Goal: Task Accomplishment & Management: Complete application form

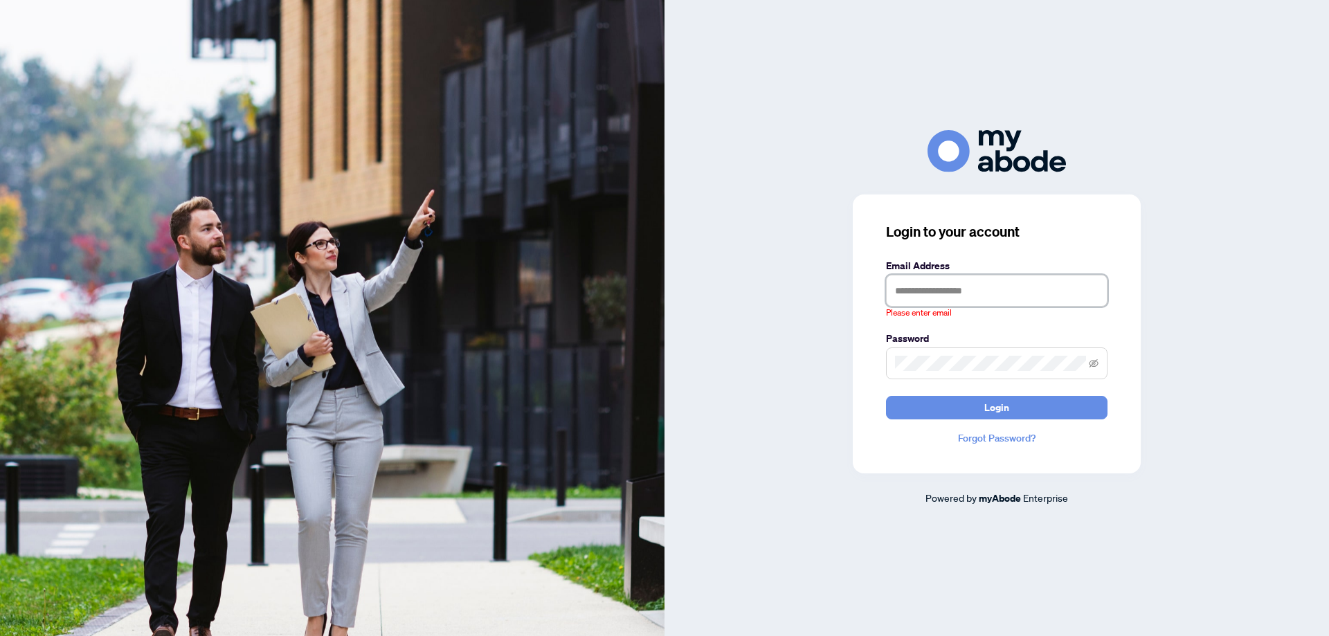
click at [961, 301] on input "text" at bounding box center [996, 291] width 221 height 32
type input "**********"
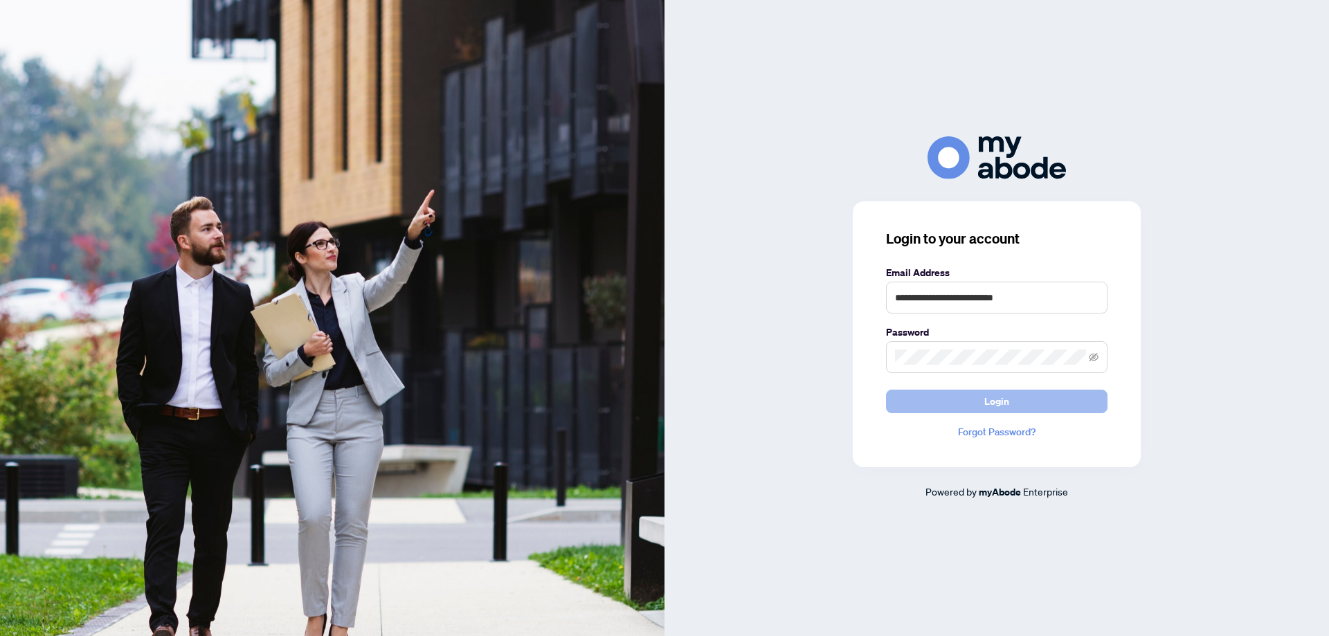
click at [1026, 410] on button "Login" at bounding box center [996, 402] width 221 height 24
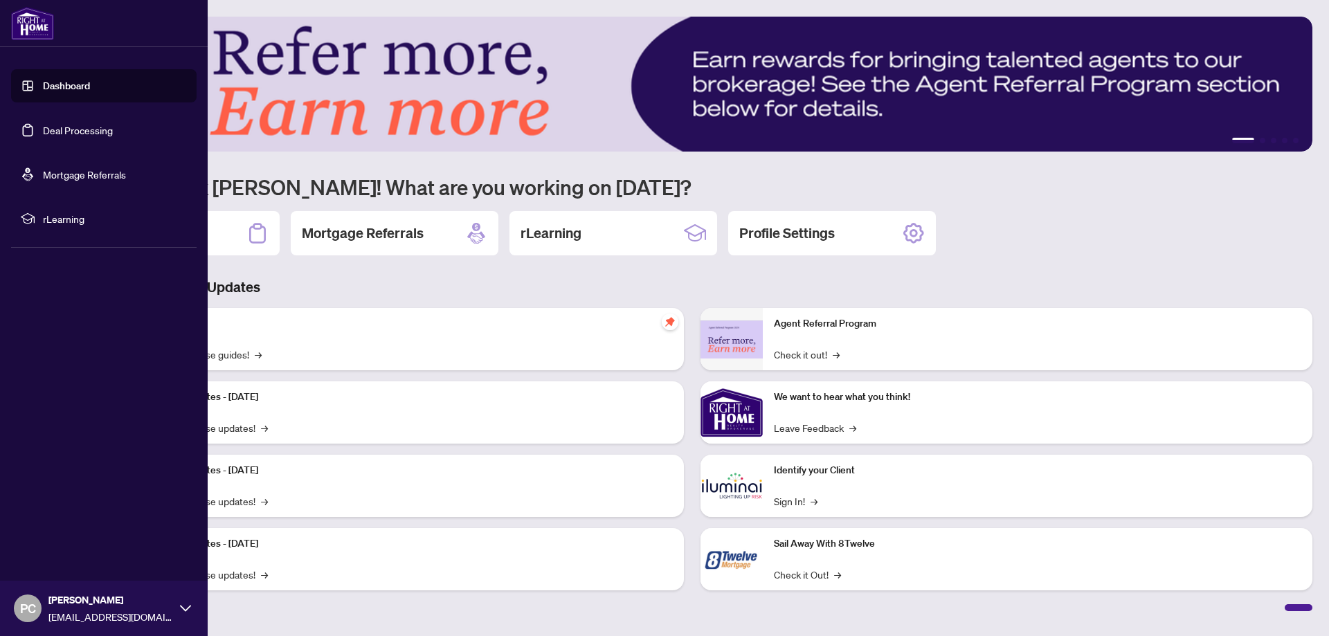
click at [43, 80] on link "Dashboard" at bounding box center [66, 86] width 47 height 12
click at [88, 131] on link "Deal Processing" at bounding box center [78, 130] width 70 height 12
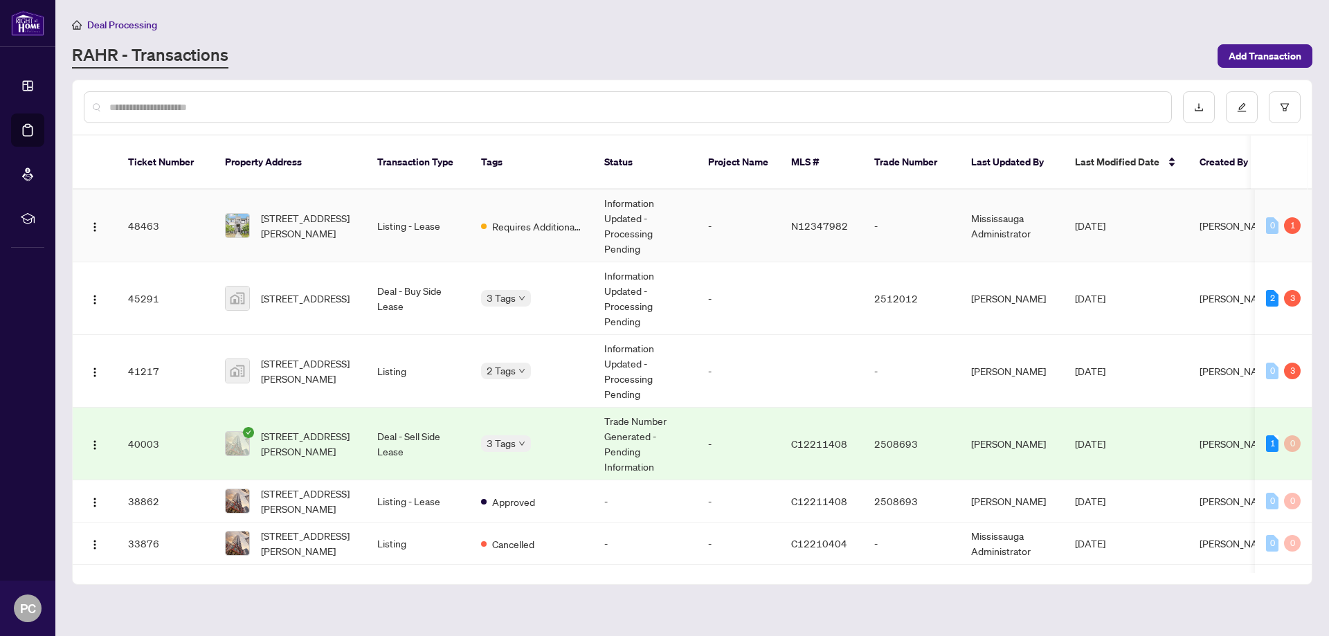
click at [419, 212] on td "Listing - Lease" at bounding box center [418, 226] width 104 height 73
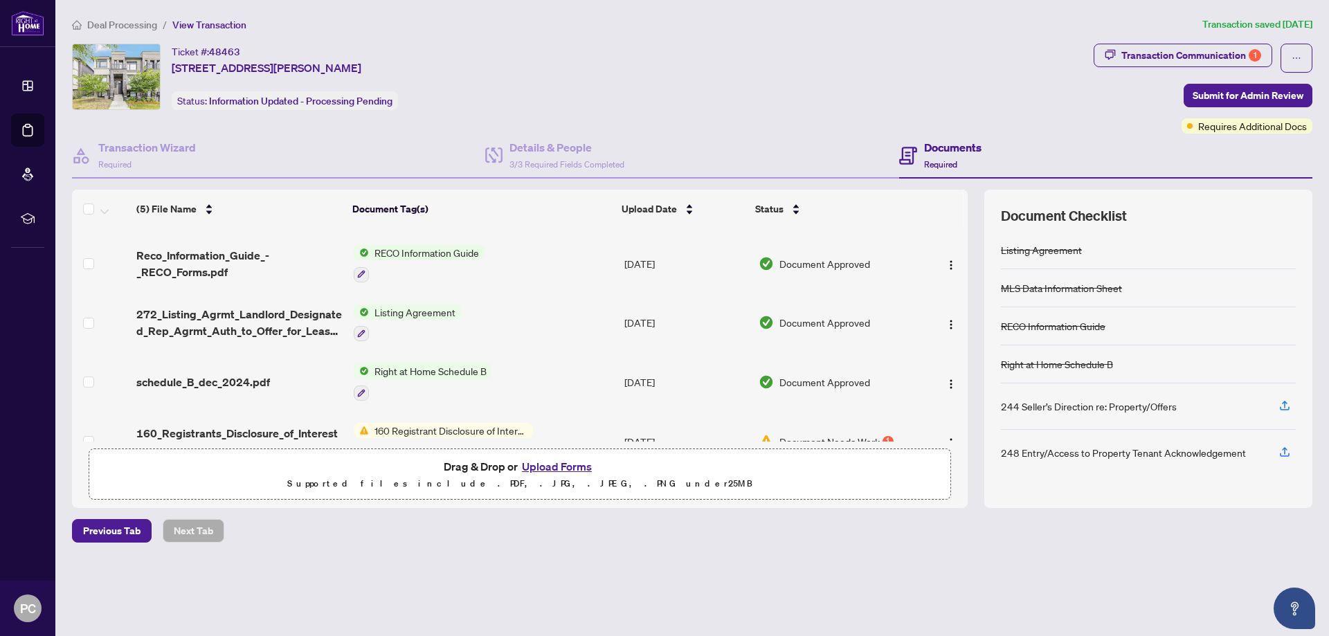
scroll to position [87, 0]
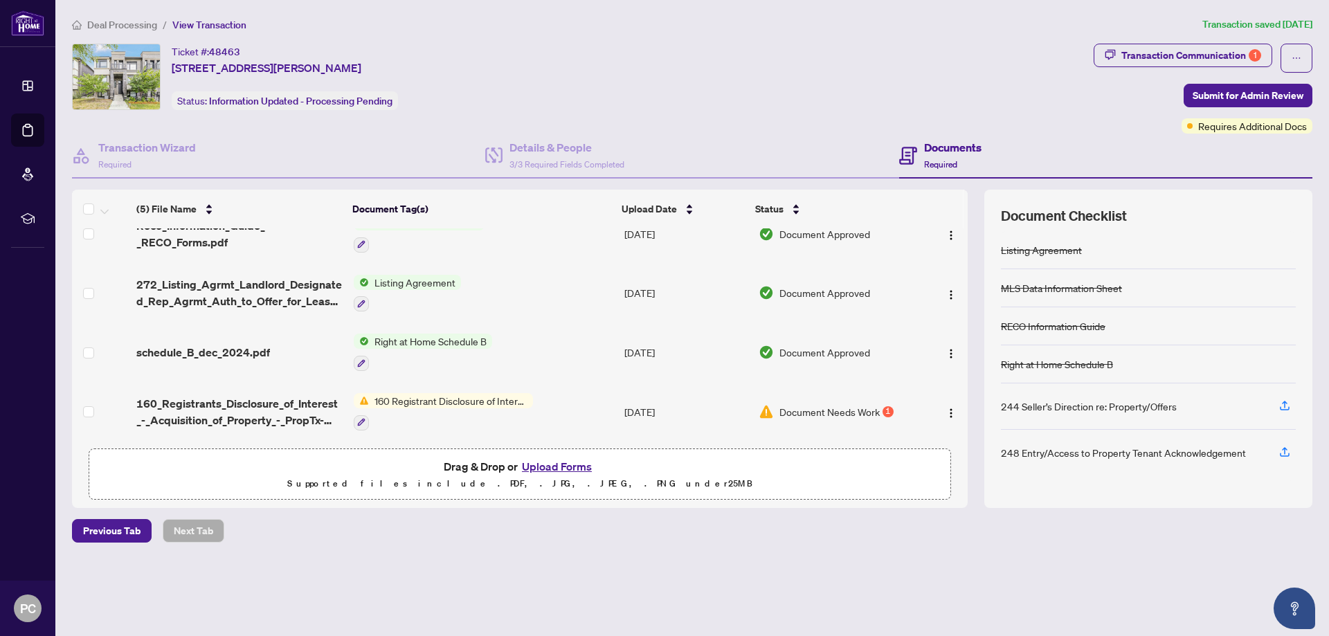
click at [561, 465] on button "Upload Forms" at bounding box center [557, 466] width 78 height 18
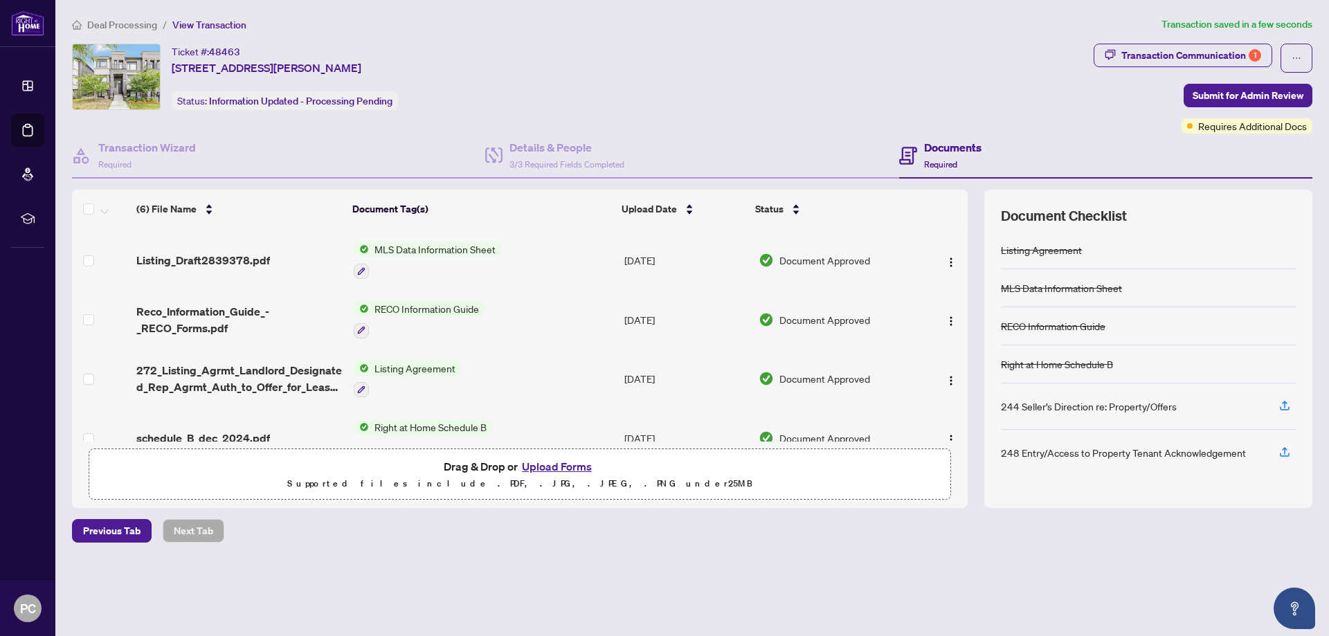
scroll to position [0, 0]
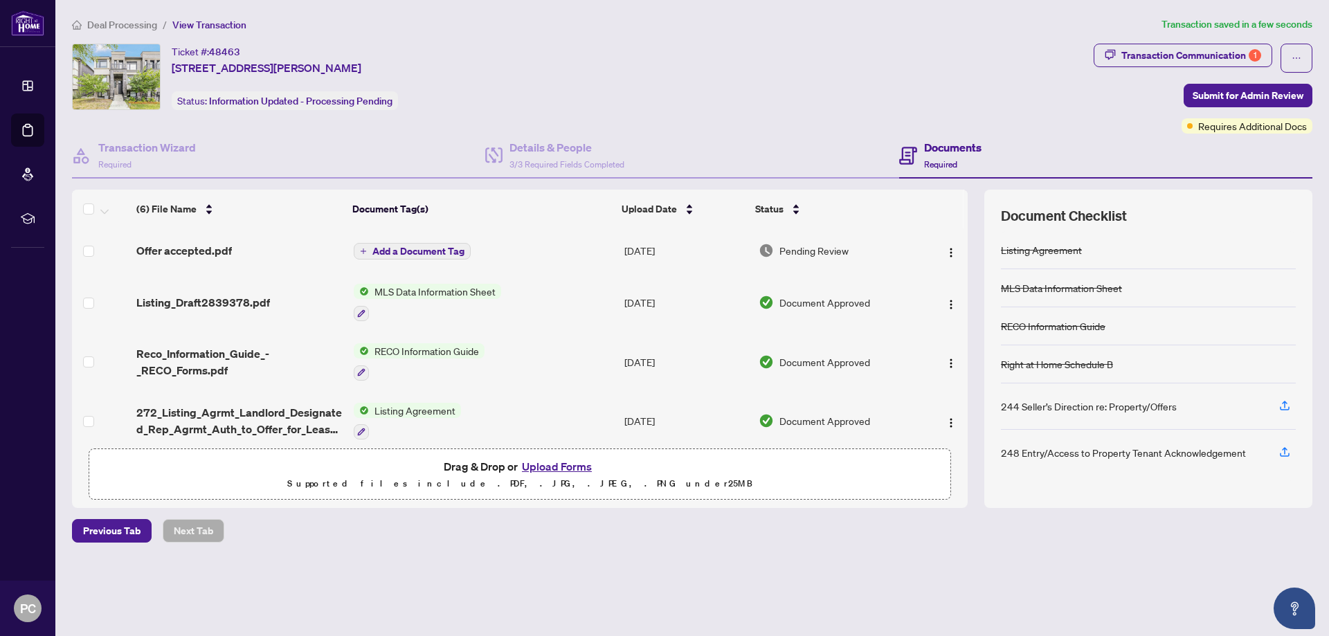
click at [405, 255] on span "Add a Document Tag" at bounding box center [418, 251] width 92 height 10
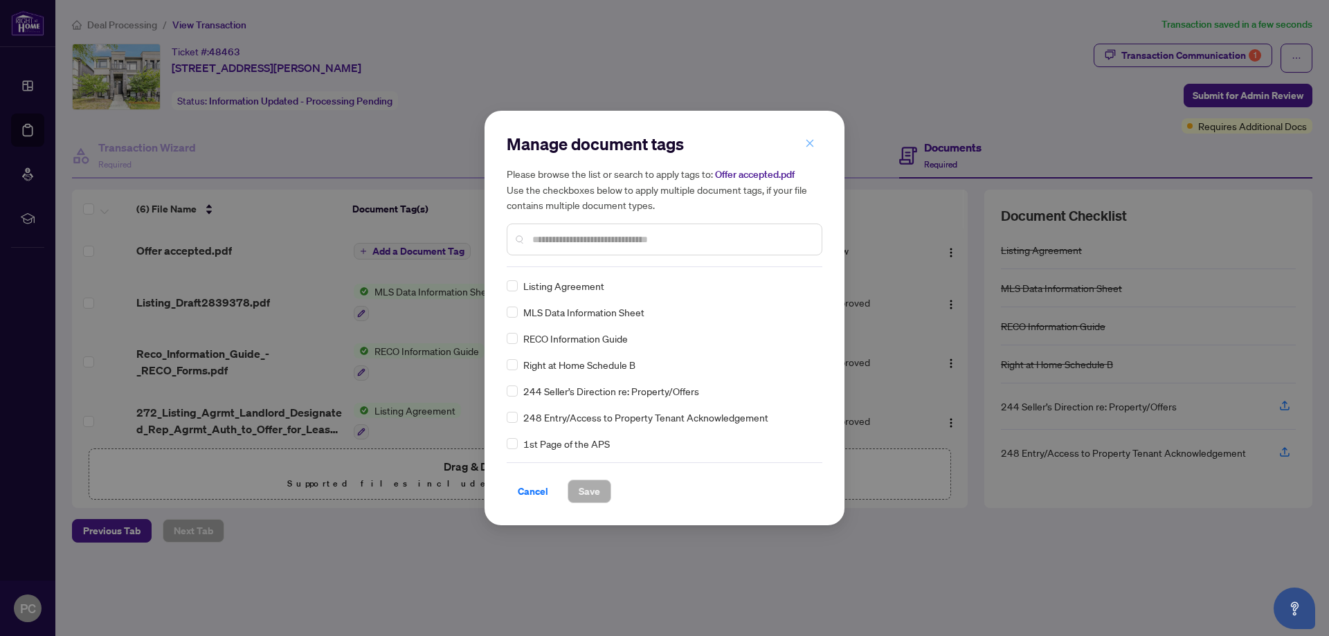
click at [809, 142] on icon "close" at bounding box center [810, 143] width 10 height 10
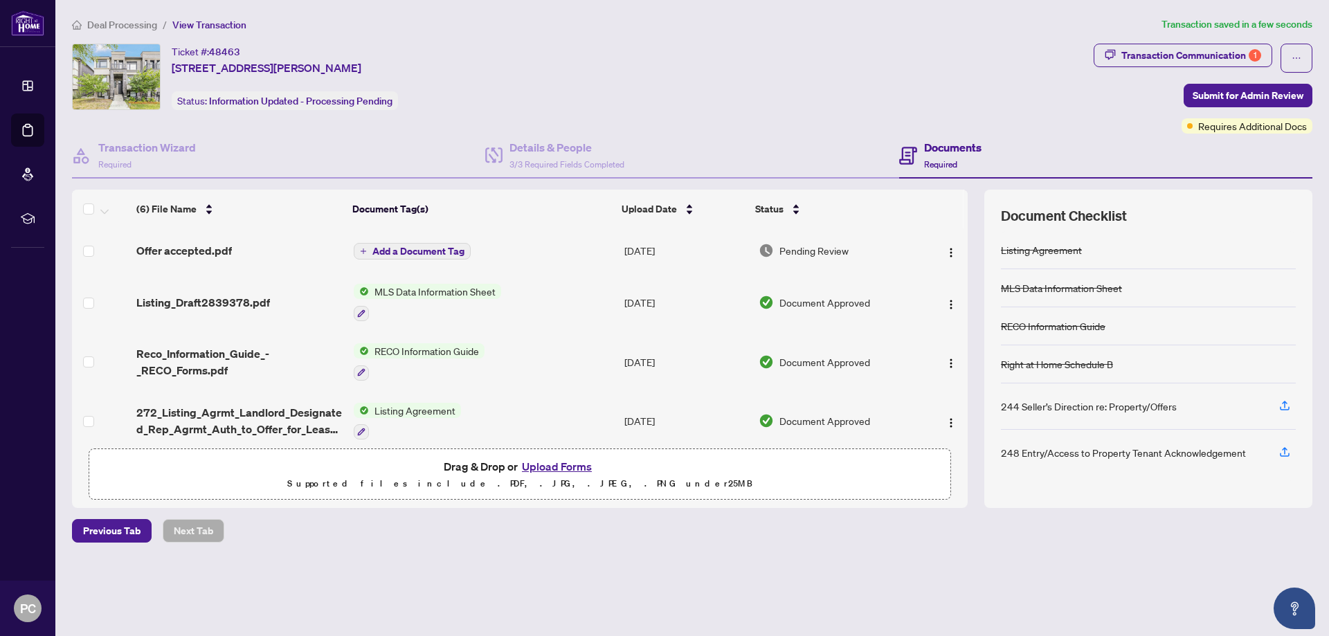
click at [937, 165] on span "Required" at bounding box center [940, 164] width 33 height 10
click at [833, 134] on div "Details & People 3/3 Required Fields Completed" at bounding box center [691, 156] width 413 height 45
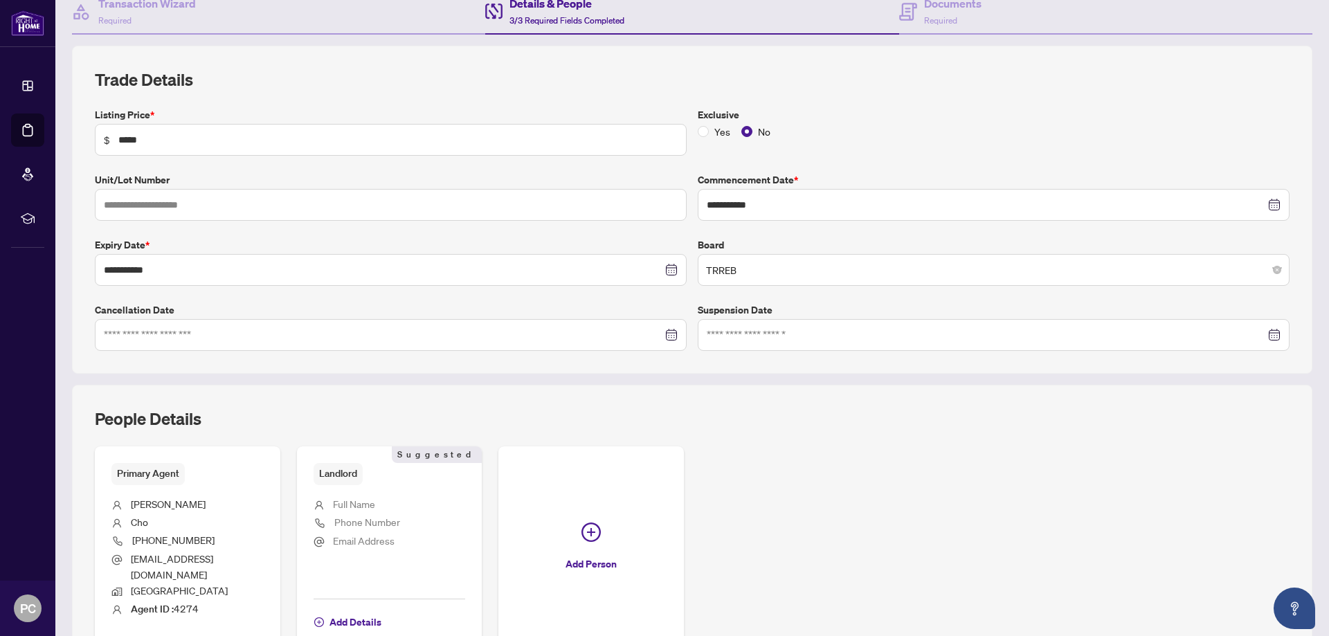
scroll to position [138, 0]
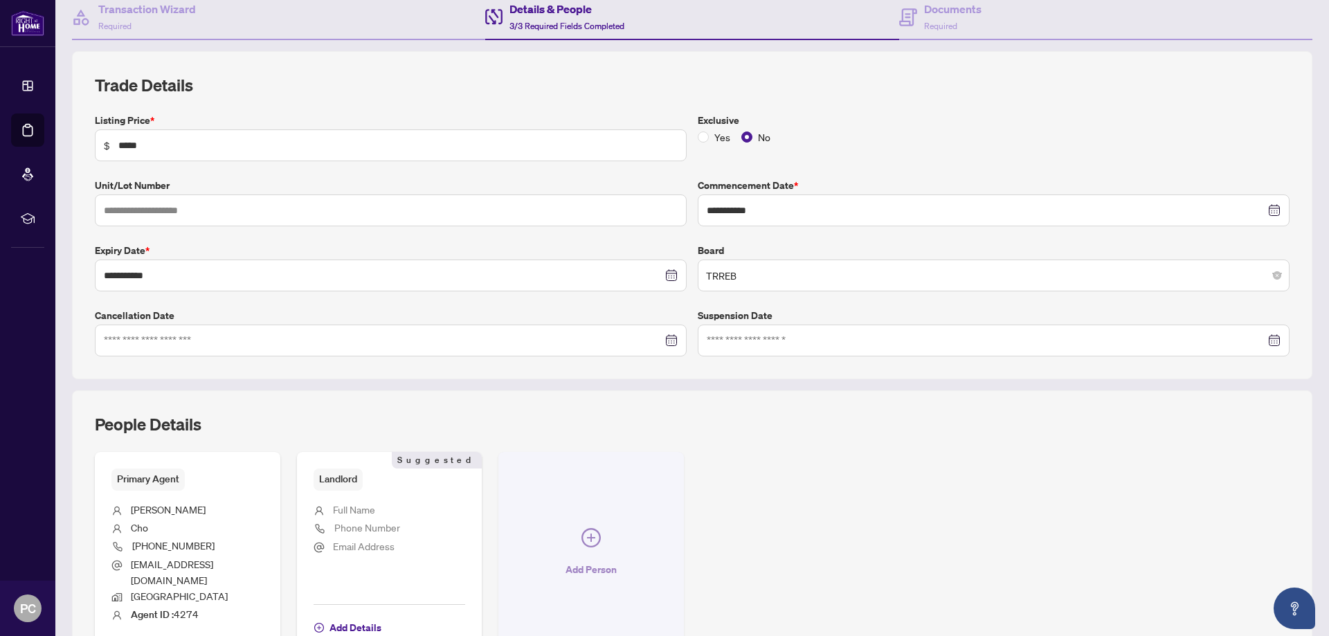
click at [587, 544] on icon "plus-circle" at bounding box center [590, 537] width 19 height 19
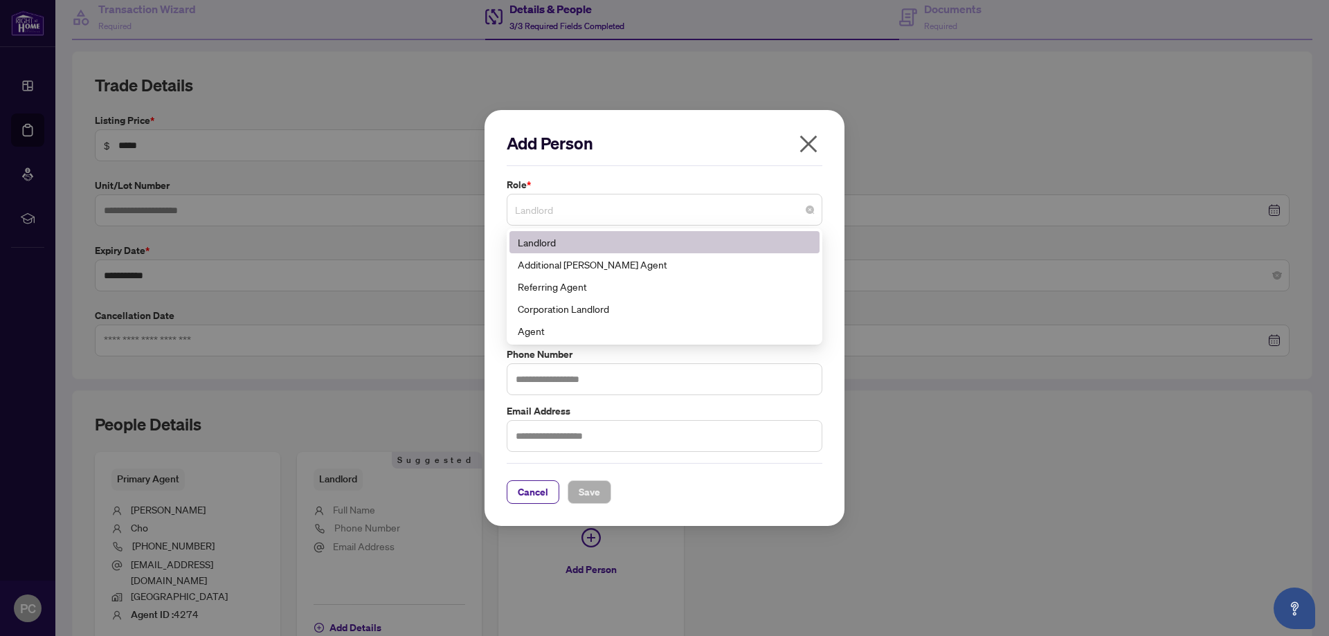
click at [592, 201] on span "Landlord" at bounding box center [664, 210] width 299 height 26
click at [578, 293] on div "Referring Agent" at bounding box center [664, 286] width 293 height 15
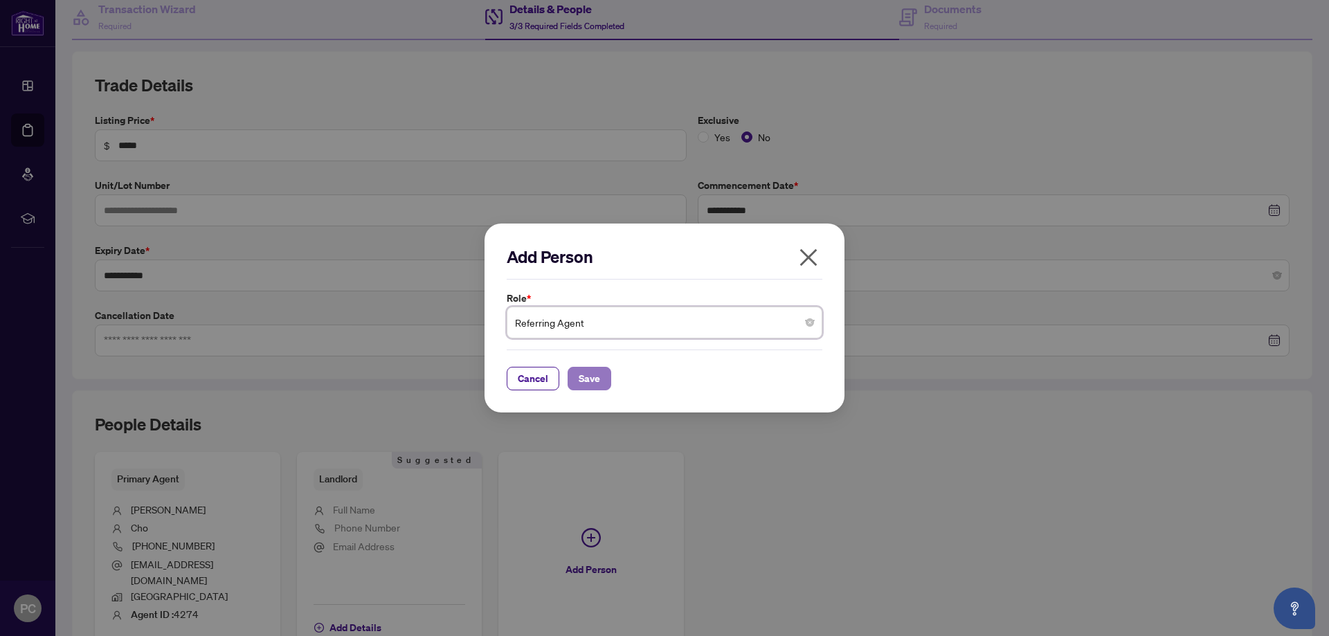
click at [599, 380] on span "Save" at bounding box center [589, 378] width 21 height 22
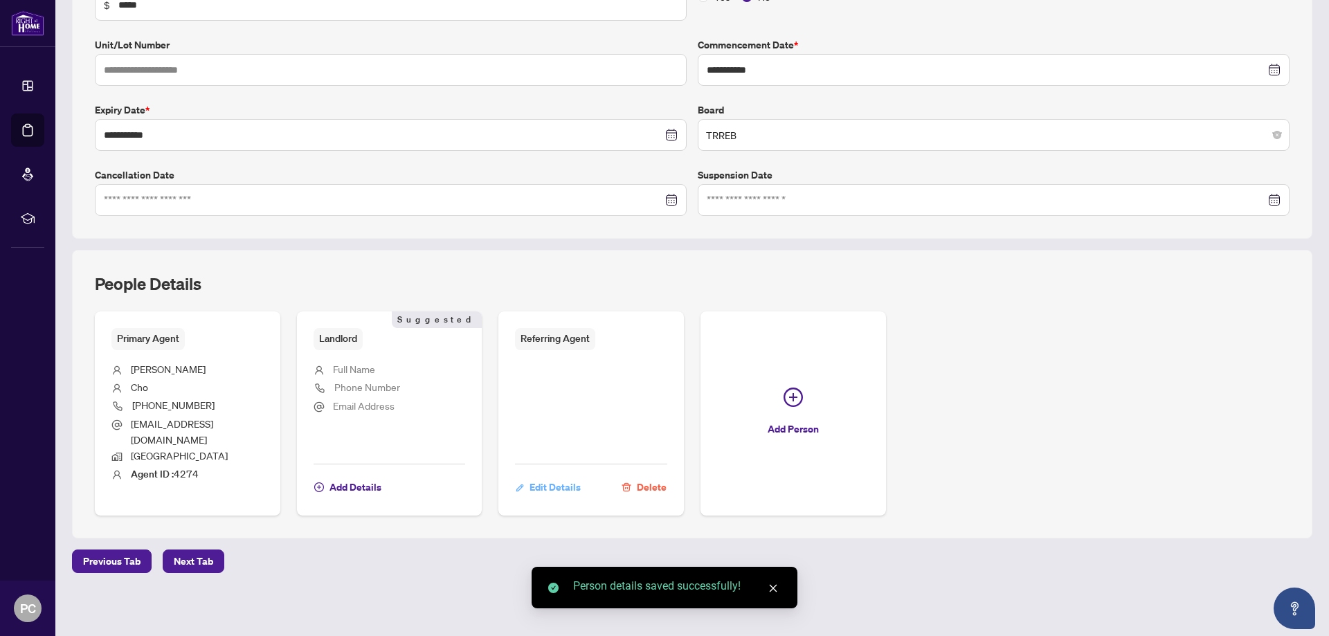
scroll to position [280, 0]
click at [554, 484] on span "Edit Details" at bounding box center [554, 486] width 51 height 22
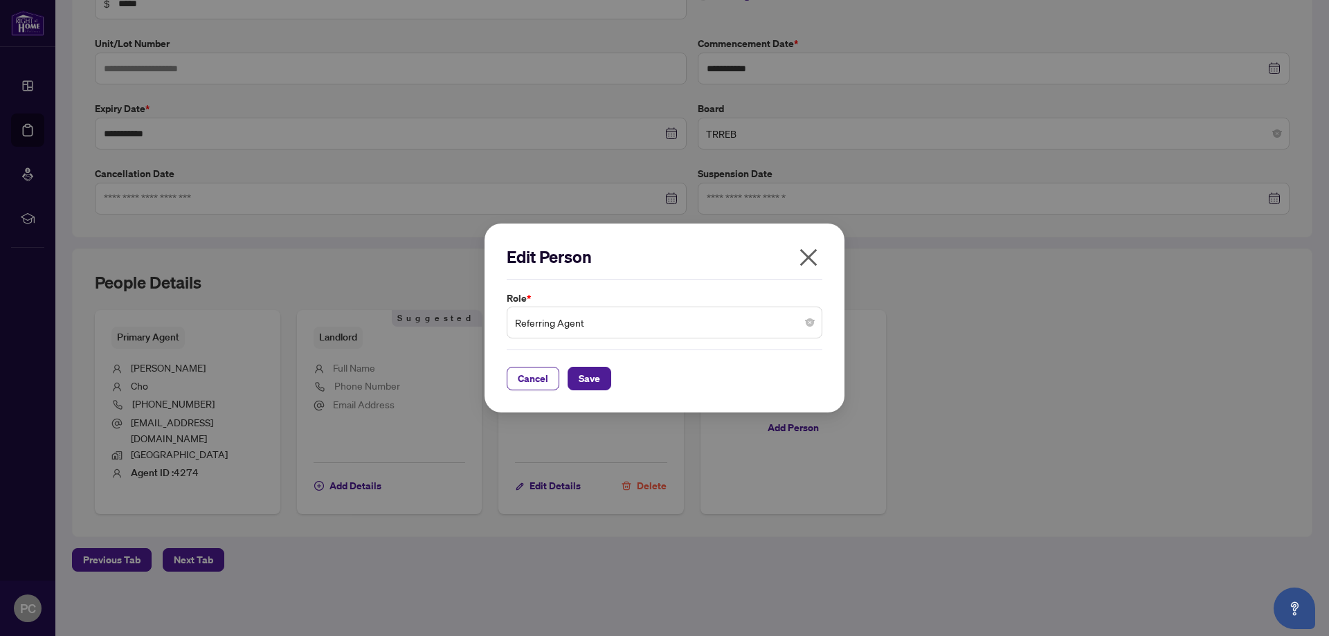
click at [619, 335] on span "Referring Agent" at bounding box center [664, 322] width 299 height 26
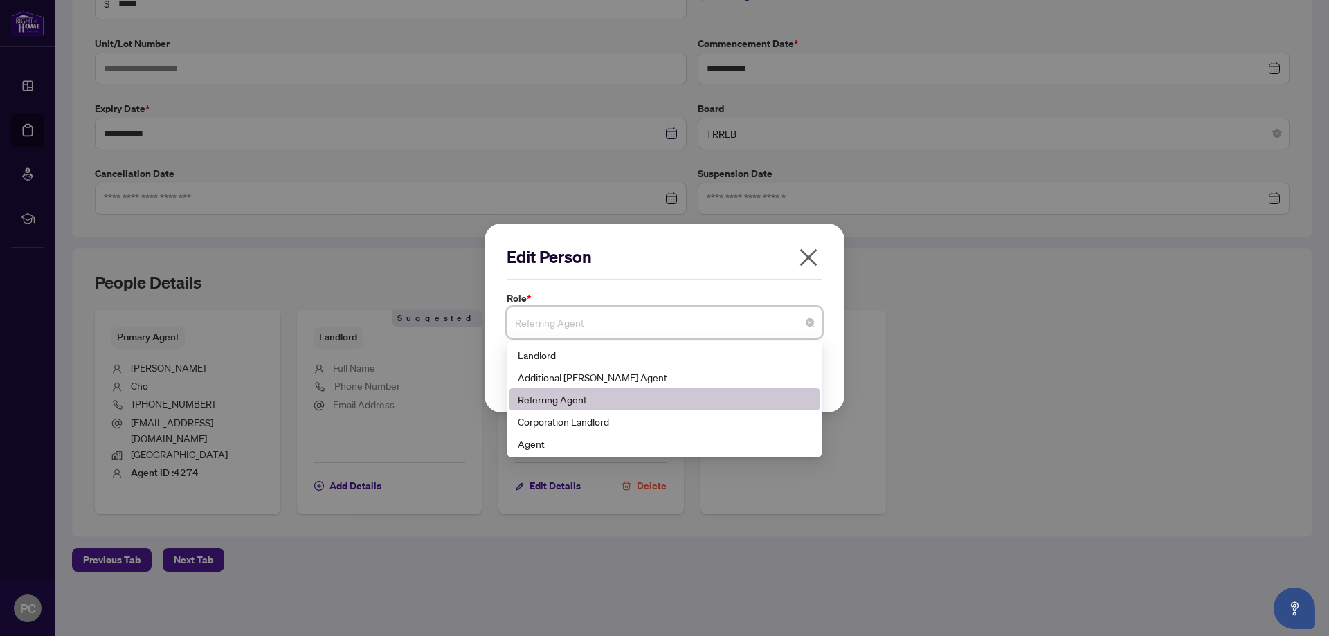
click at [594, 408] on div "Referring Agent" at bounding box center [664, 399] width 310 height 22
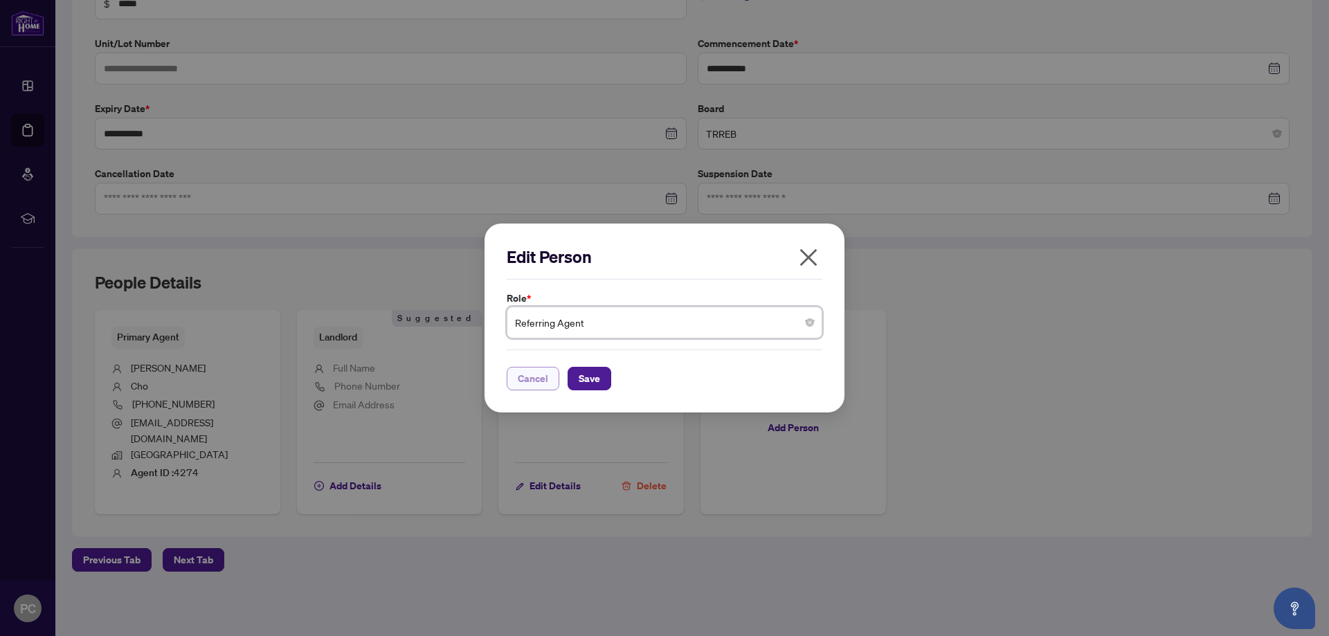
click at [526, 379] on span "Cancel" at bounding box center [533, 378] width 30 height 22
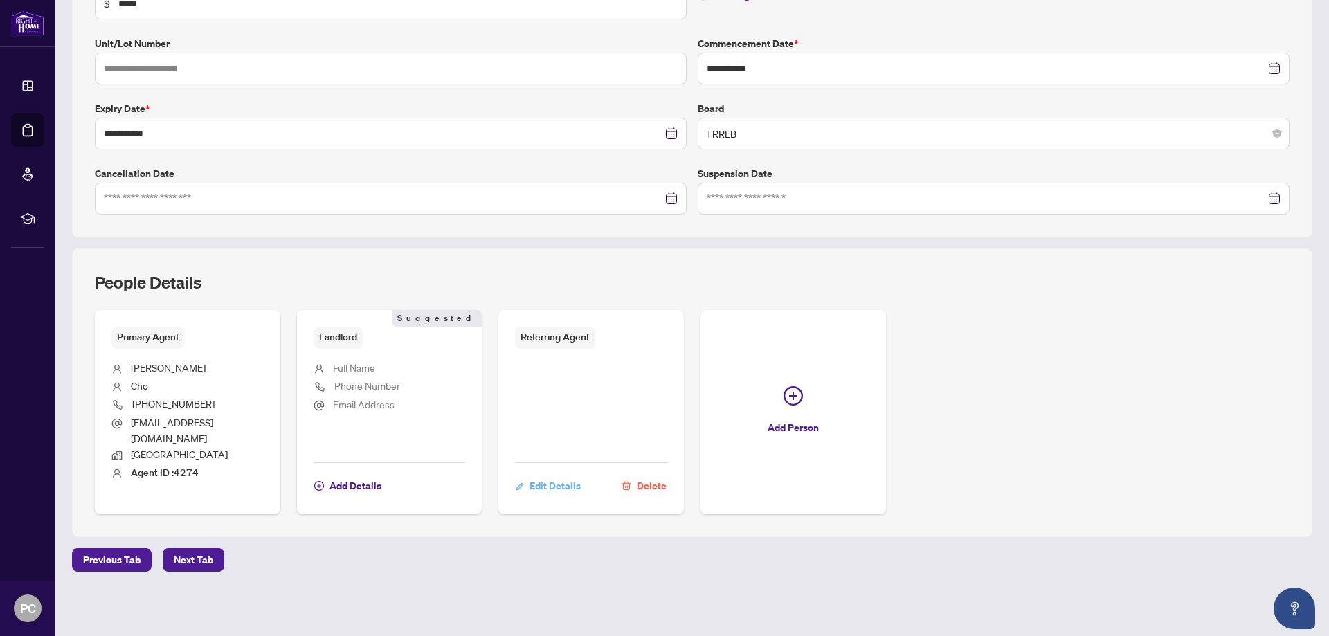
click at [556, 489] on span "Edit Details" at bounding box center [554, 486] width 51 height 22
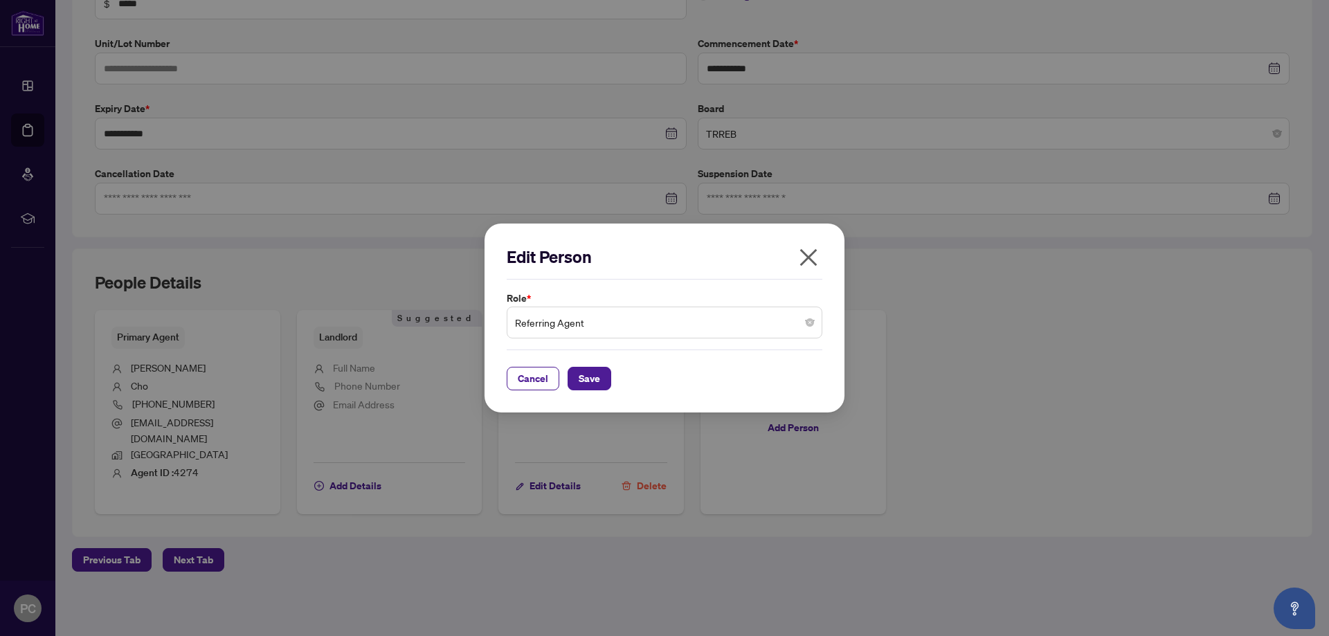
click at [814, 259] on icon "close" at bounding box center [808, 257] width 22 height 22
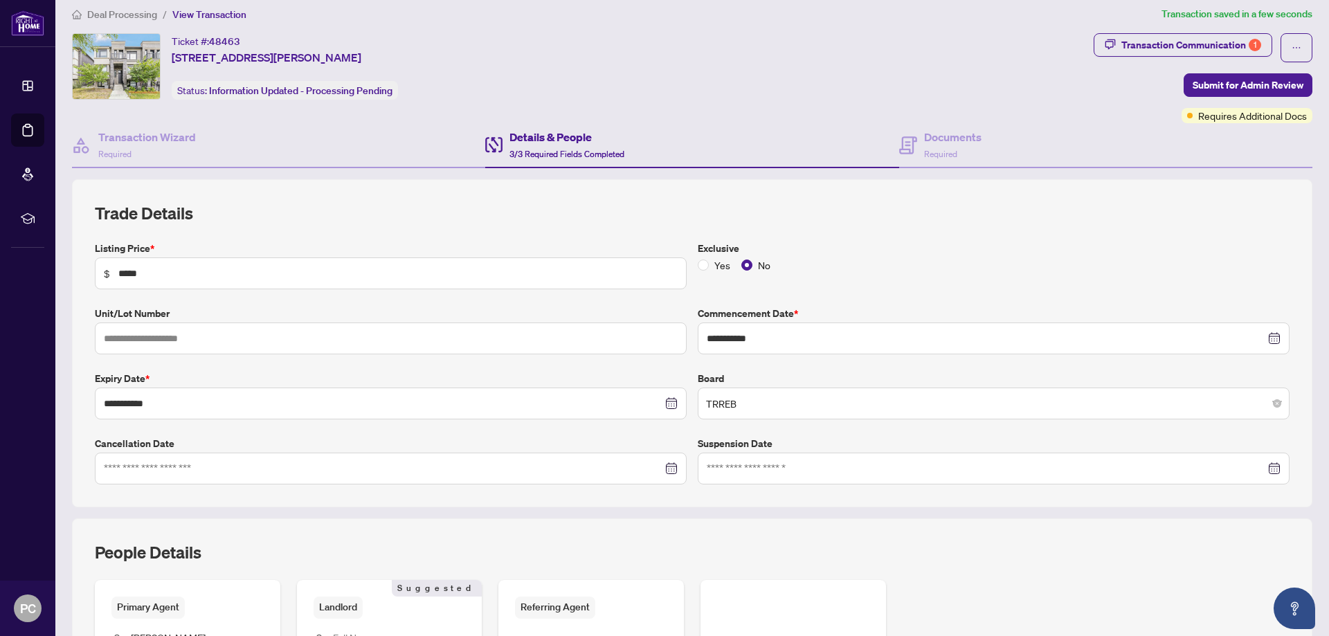
scroll to position [0, 0]
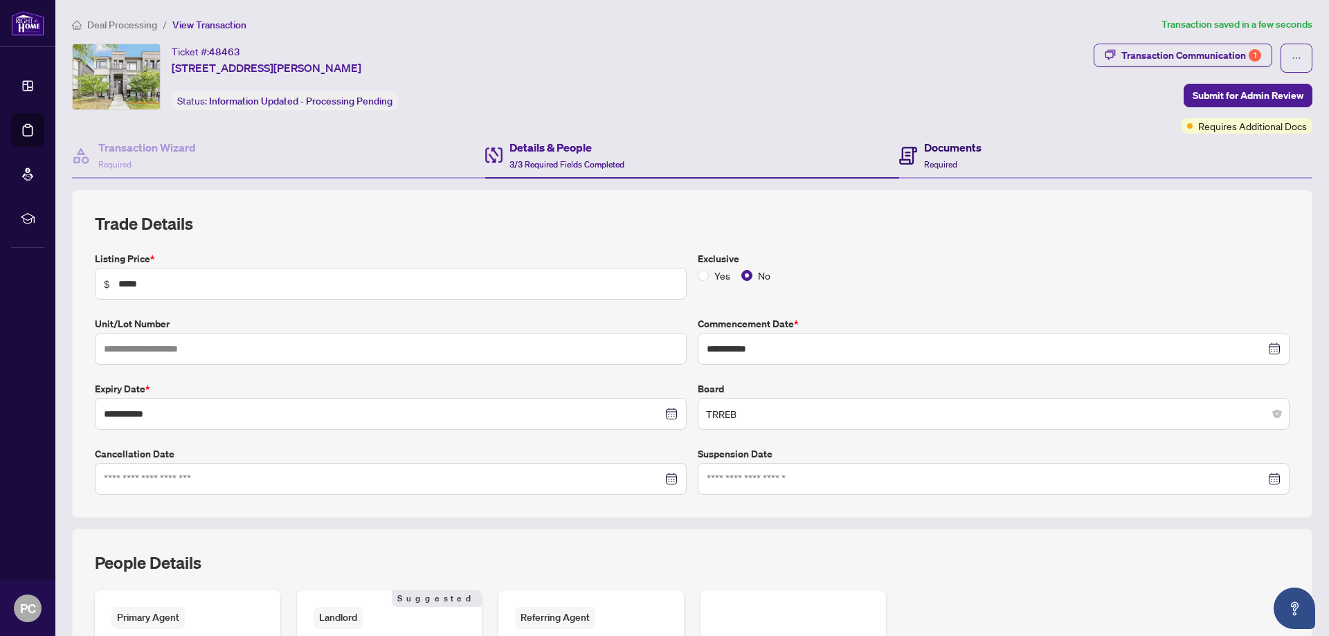
click at [947, 144] on h4 "Documents" at bounding box center [952, 147] width 57 height 17
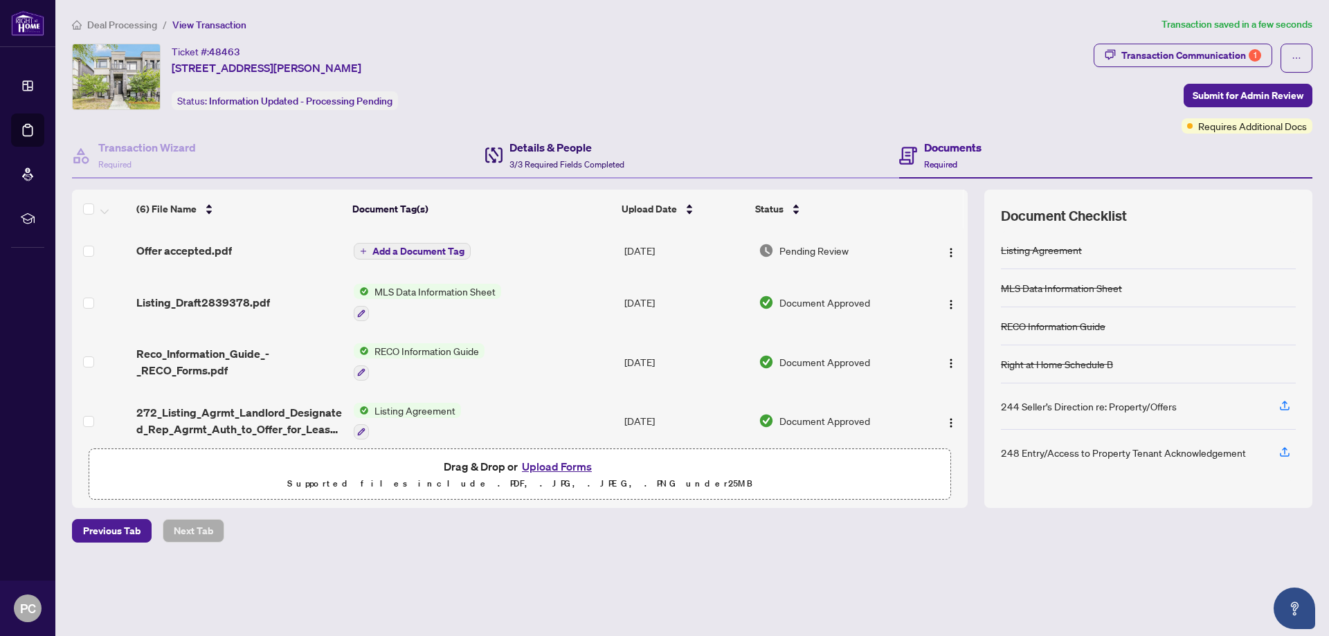
click at [552, 146] on h4 "Details & People" at bounding box center [566, 147] width 115 height 17
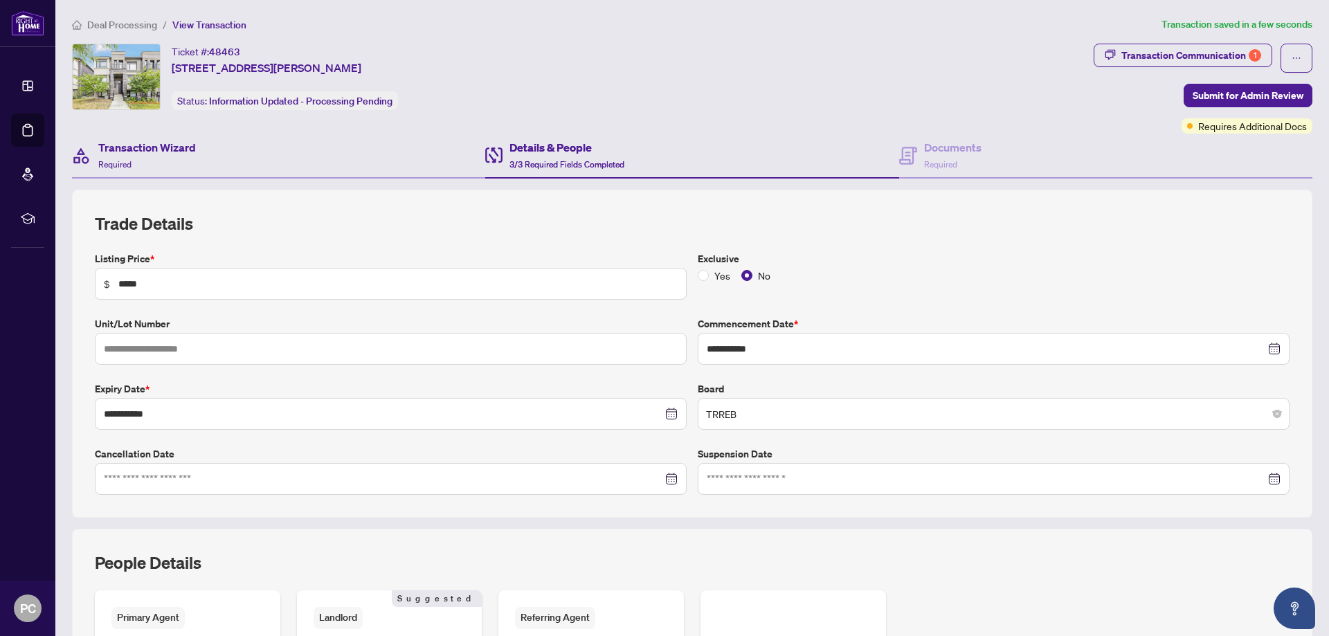
click at [278, 150] on div "Transaction Wizard Required" at bounding box center [278, 156] width 413 height 45
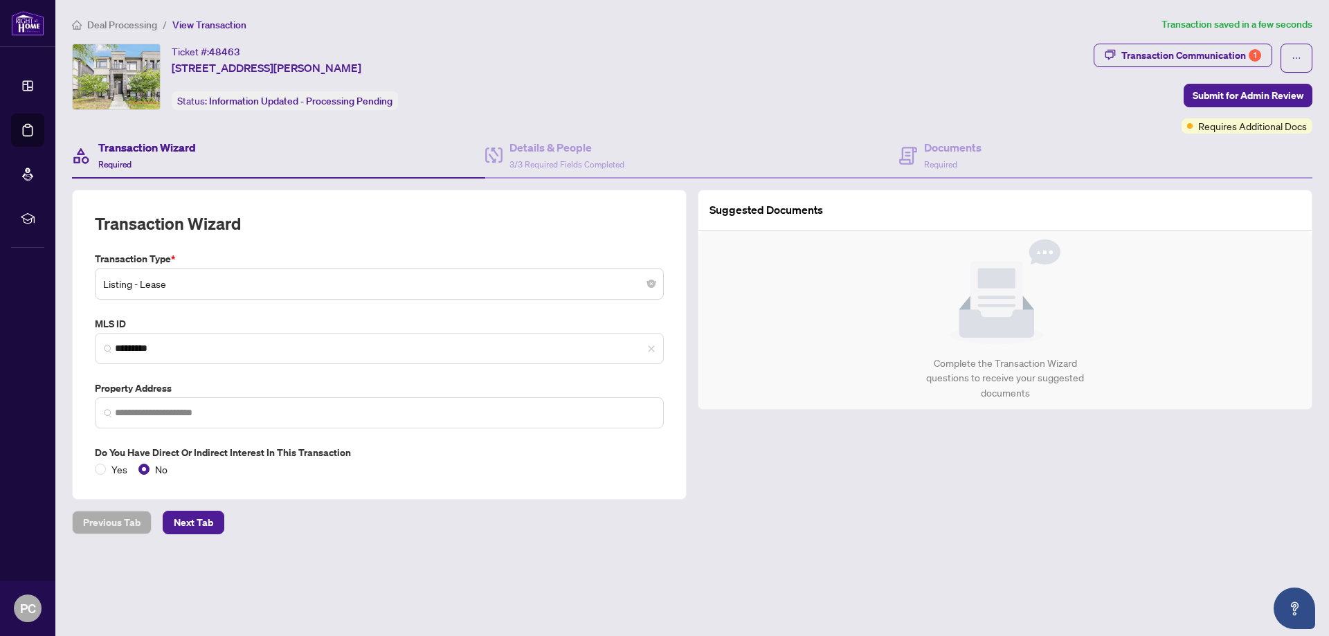
type input "**********"
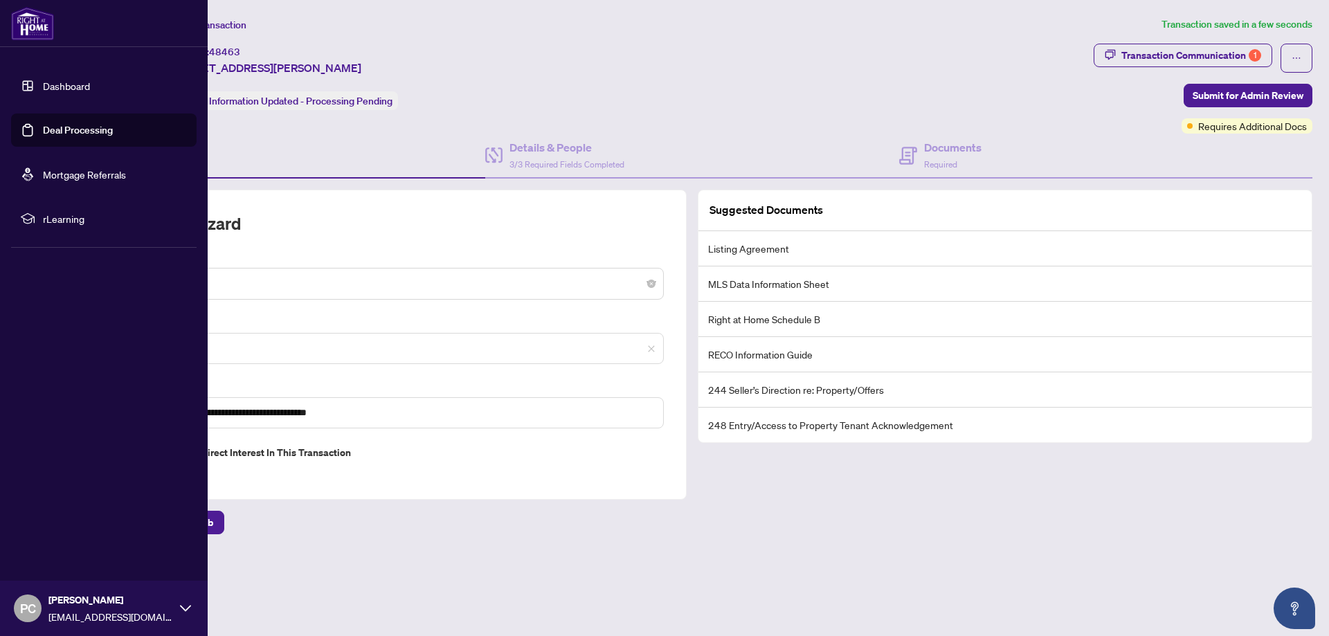
click at [57, 85] on link "Dashboard" at bounding box center [66, 86] width 47 height 12
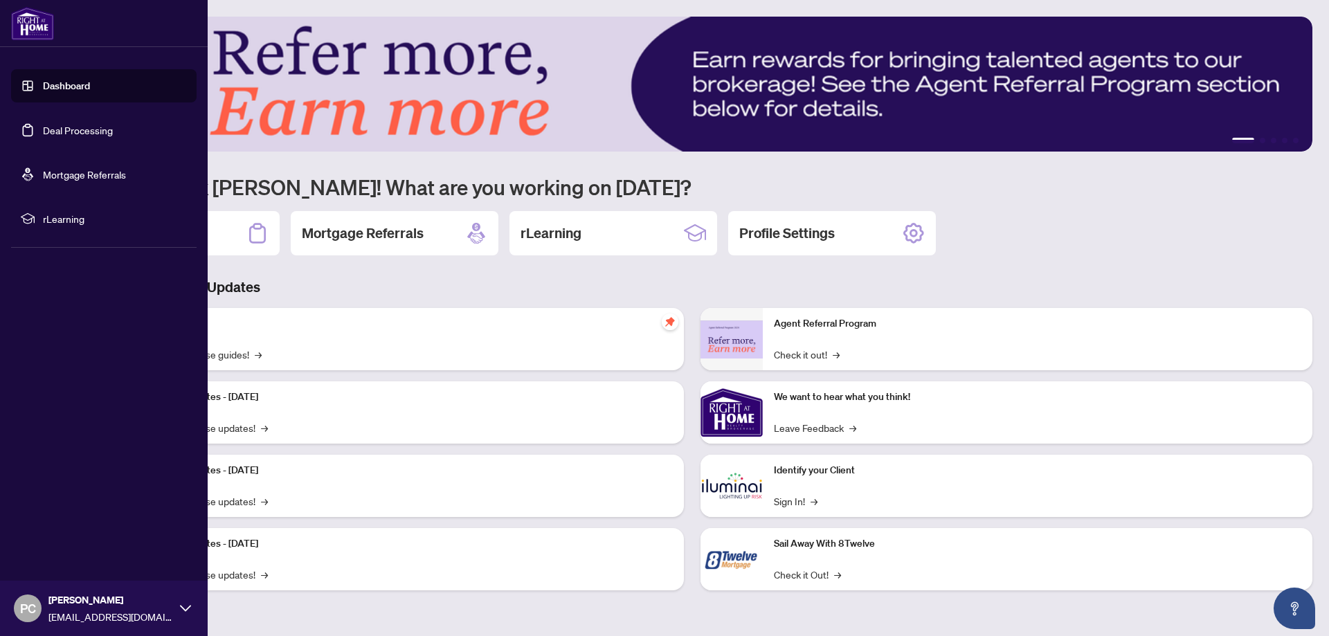
click at [44, 130] on link "Deal Processing" at bounding box center [78, 130] width 70 height 12
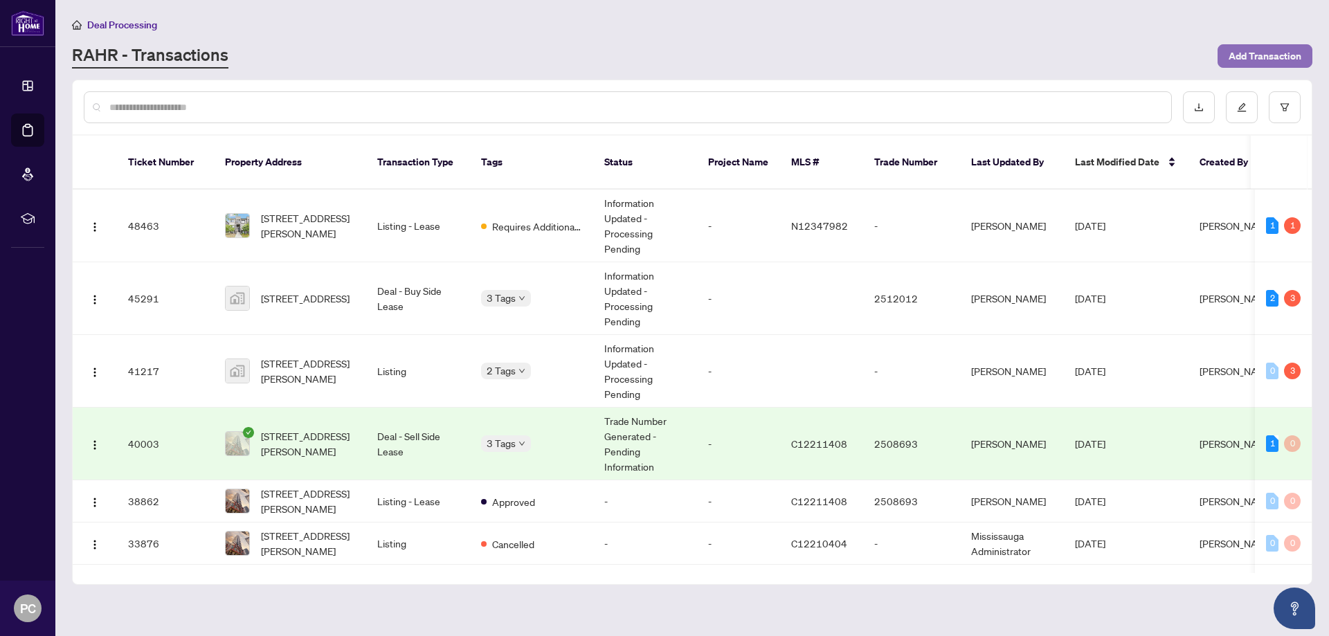
click at [1276, 64] on span "Add Transaction" at bounding box center [1264, 56] width 73 height 22
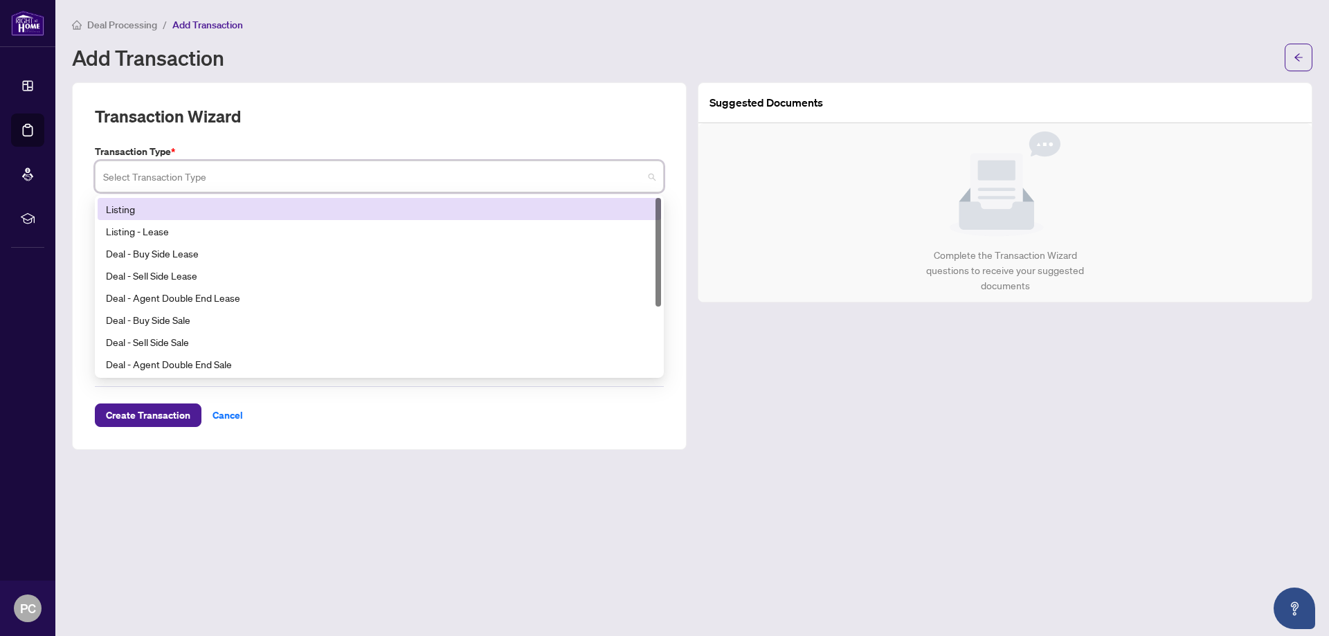
click at [326, 178] on input "search" at bounding box center [373, 178] width 540 height 30
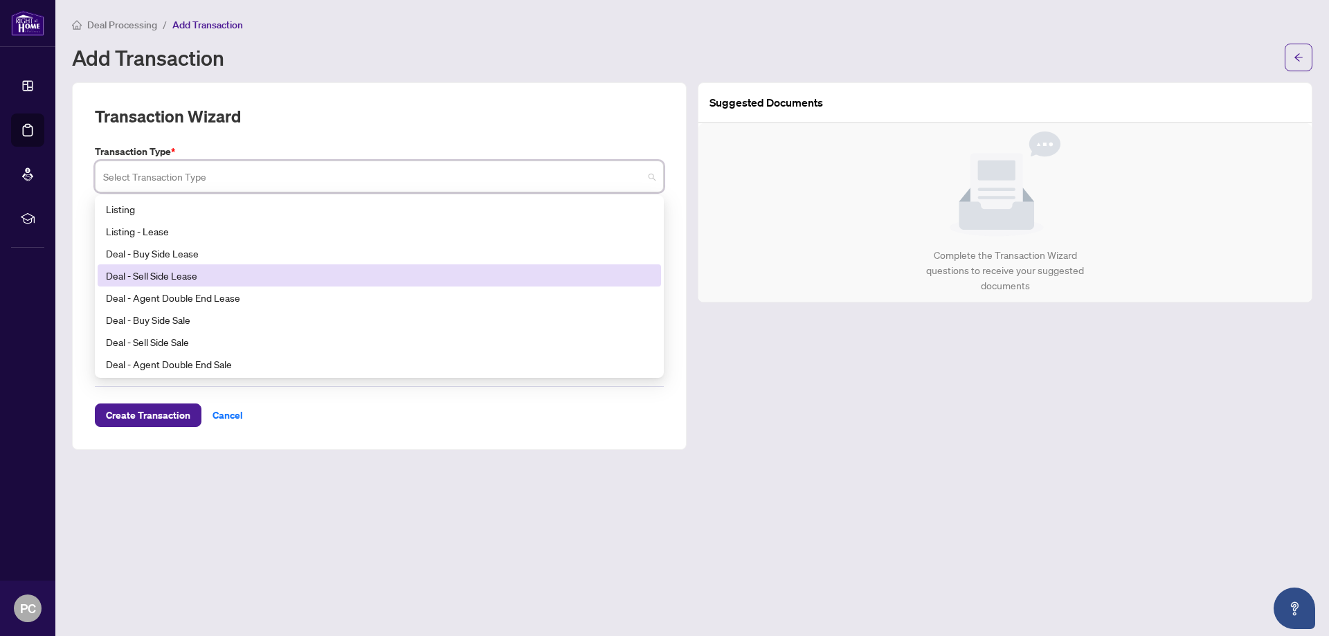
click at [215, 277] on div "Deal - Sell Side Lease" at bounding box center [379, 275] width 547 height 15
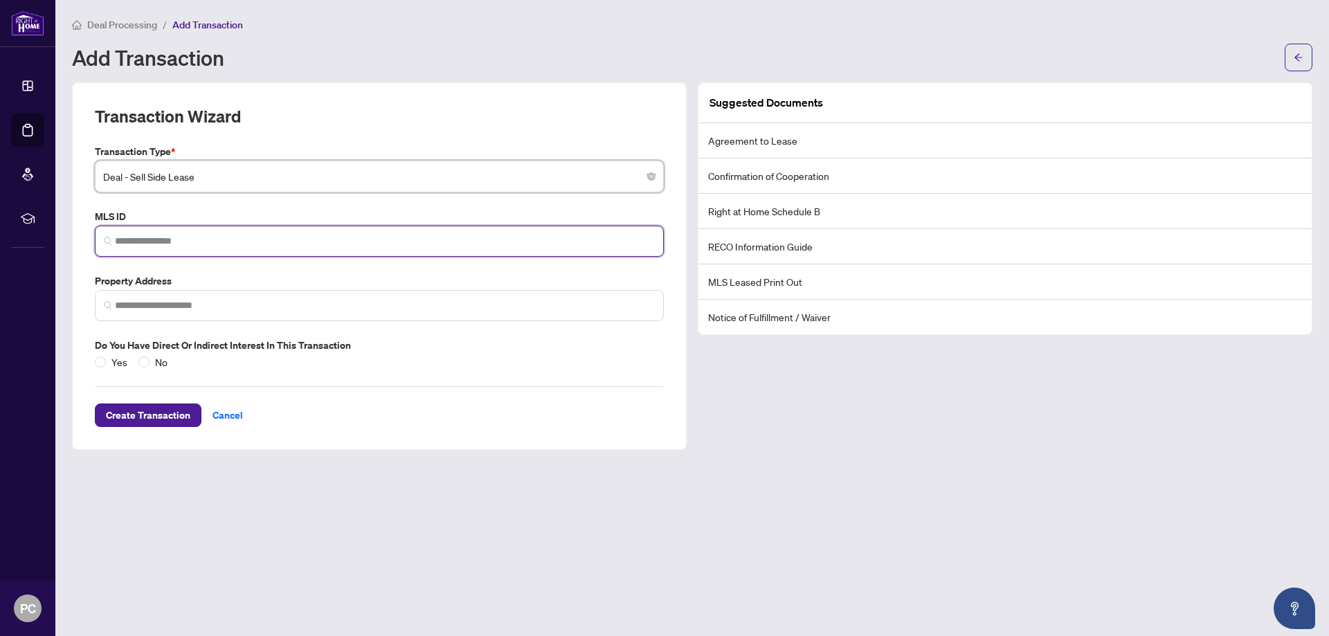
click at [201, 238] on input "search" at bounding box center [385, 241] width 540 height 15
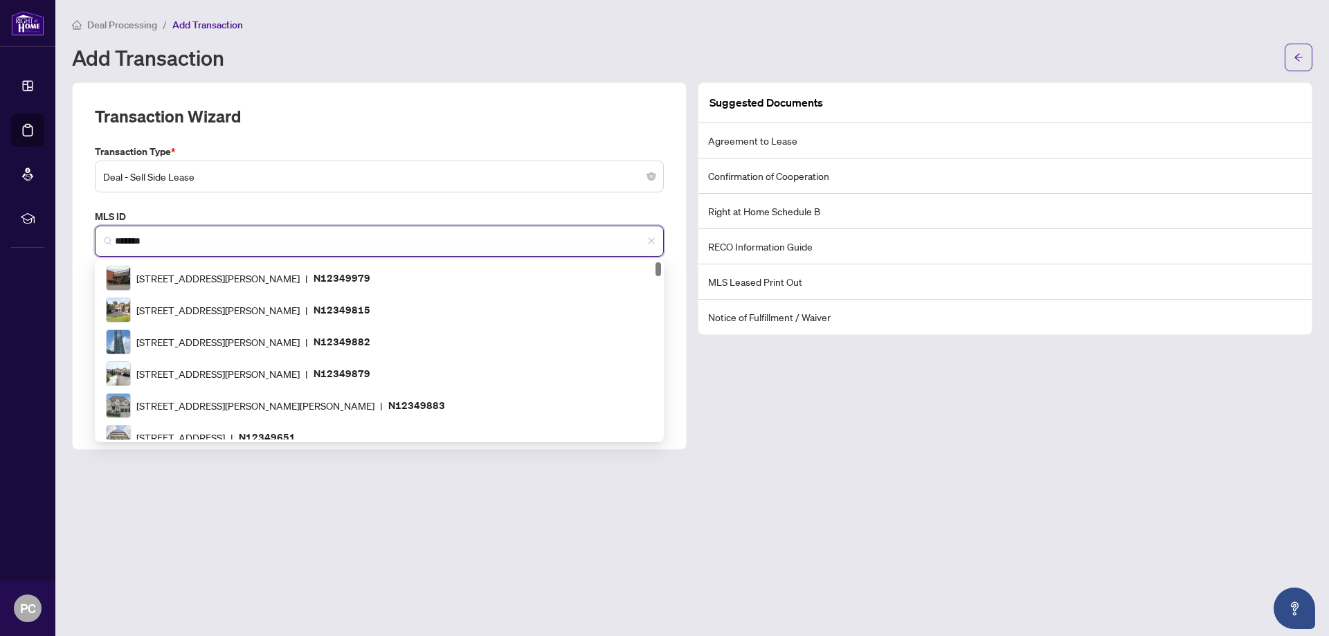
scroll to position [1712, 0]
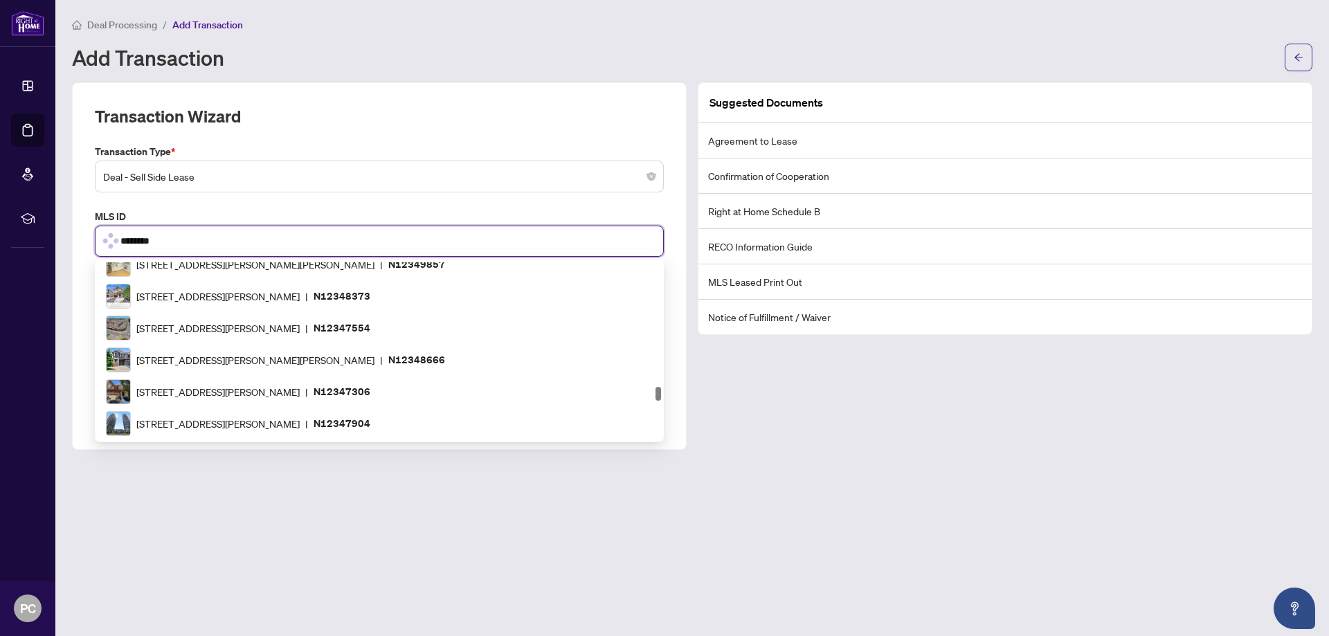
type input "*********"
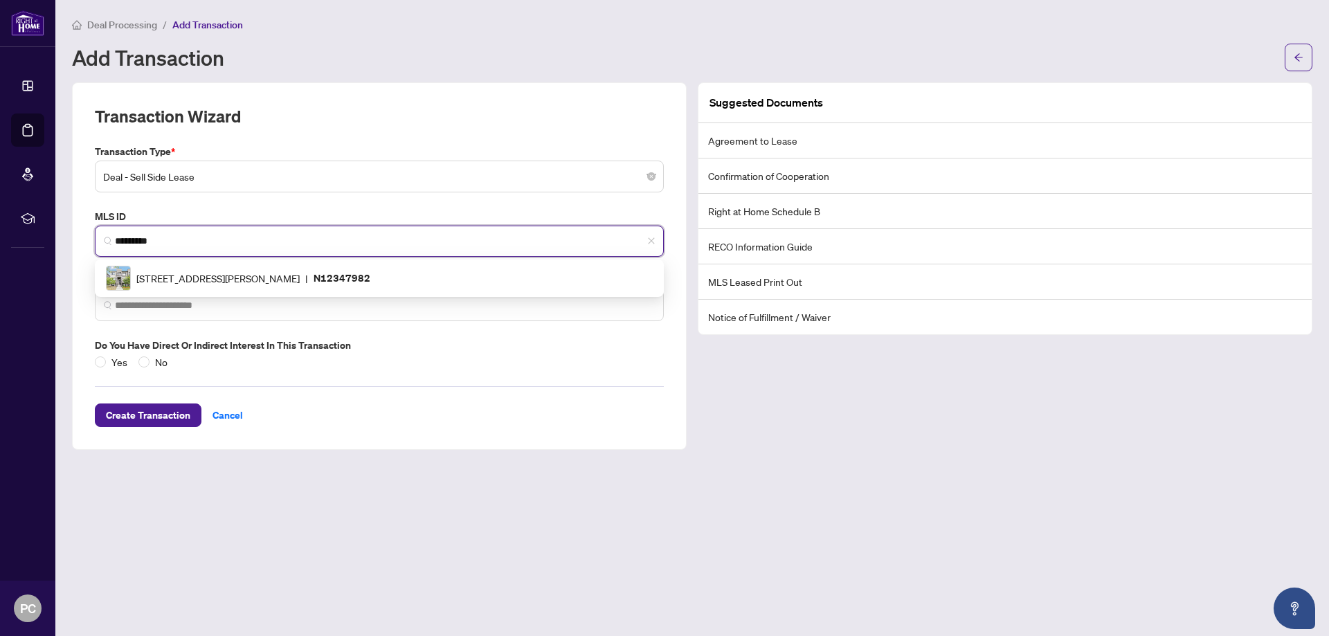
scroll to position [0, 0]
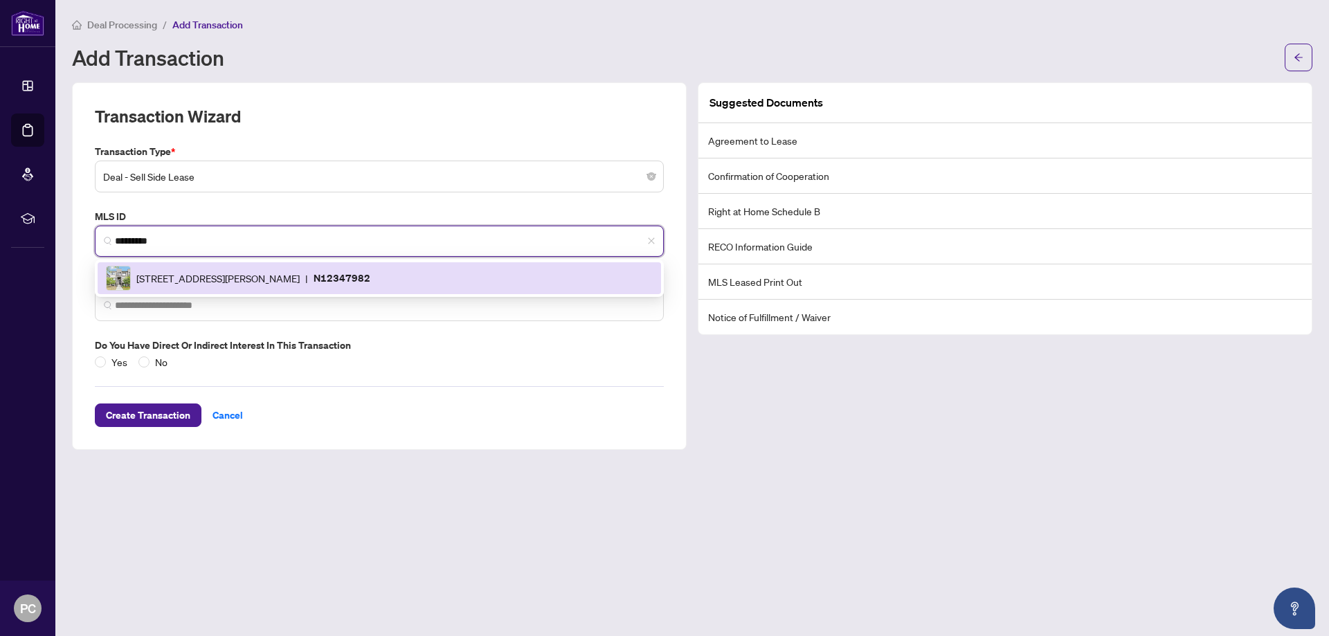
click at [252, 273] on span "[STREET_ADDRESS][PERSON_NAME]" at bounding box center [217, 278] width 163 height 15
type input "**********"
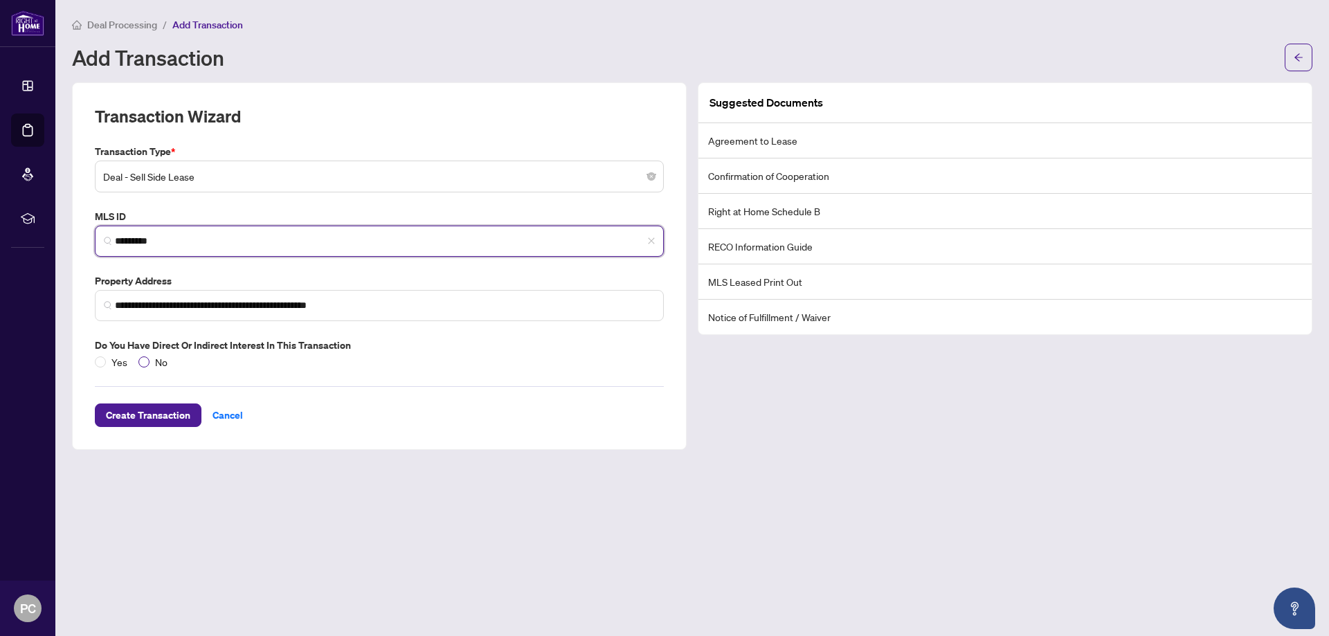
type input "*********"
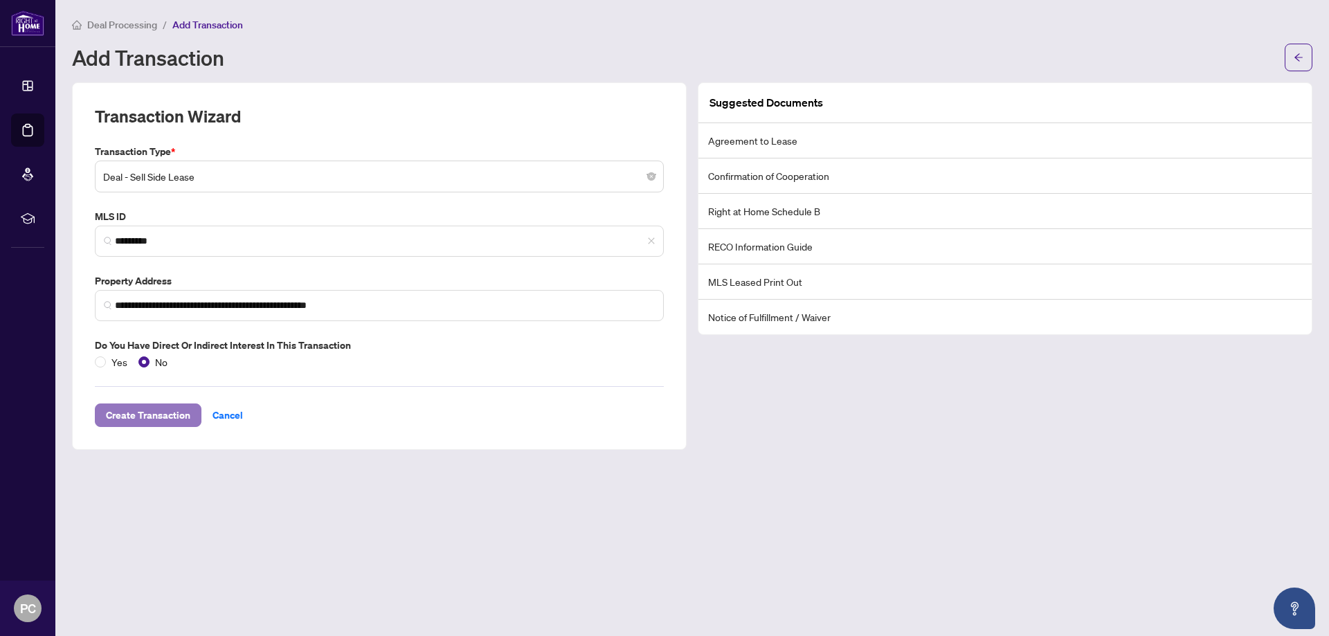
click at [161, 415] on span "Create Transaction" at bounding box center [148, 415] width 84 height 22
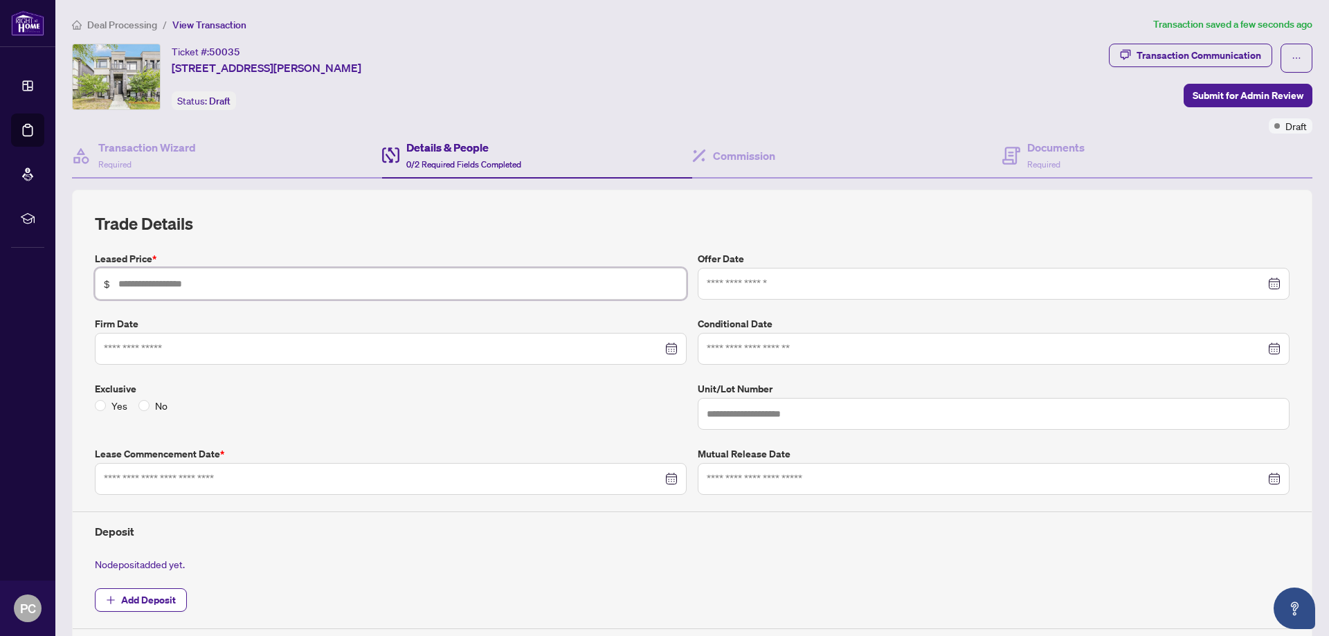
click at [282, 284] on input "text" at bounding box center [397, 283] width 559 height 15
type input "*****"
click at [239, 347] on input at bounding box center [383, 348] width 558 height 15
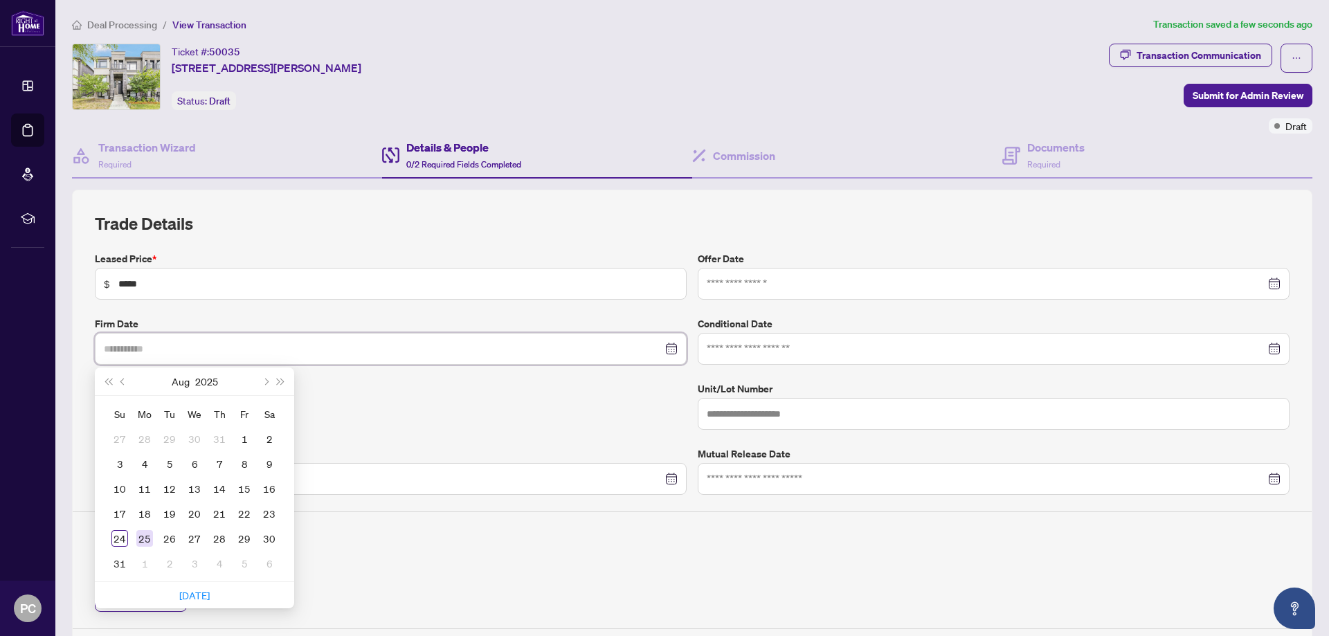
type input "**********"
click at [141, 535] on div "25" at bounding box center [144, 538] width 17 height 17
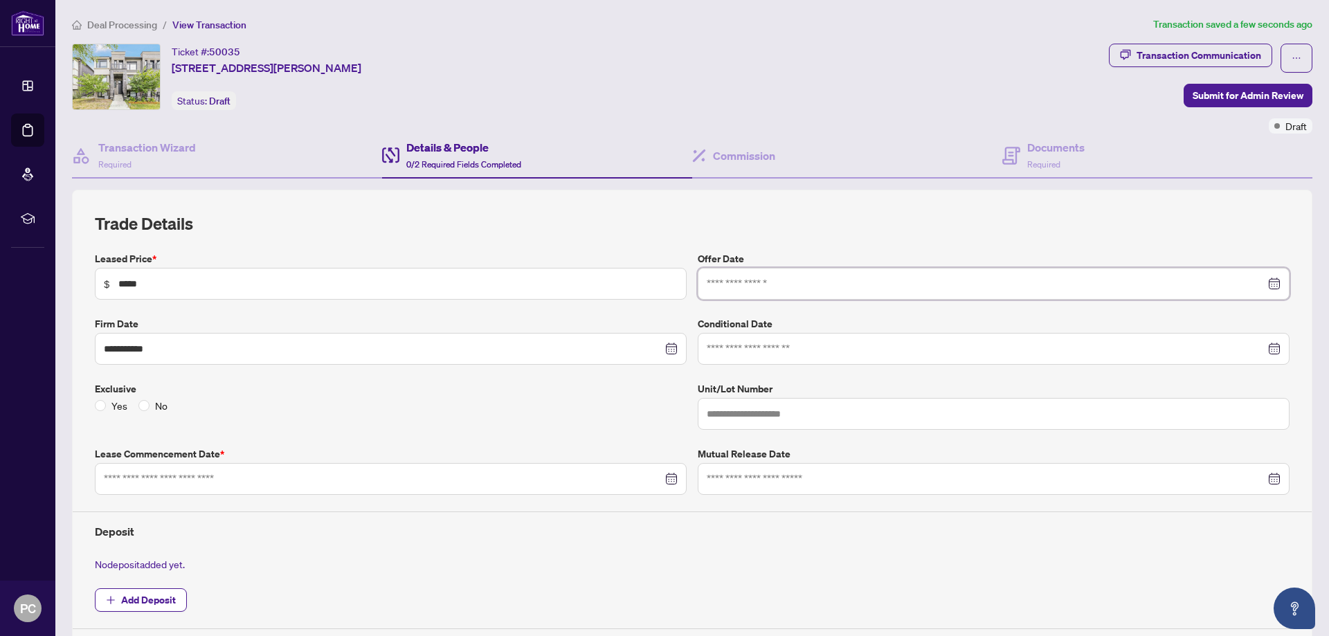
click at [783, 280] on input at bounding box center [986, 283] width 558 height 15
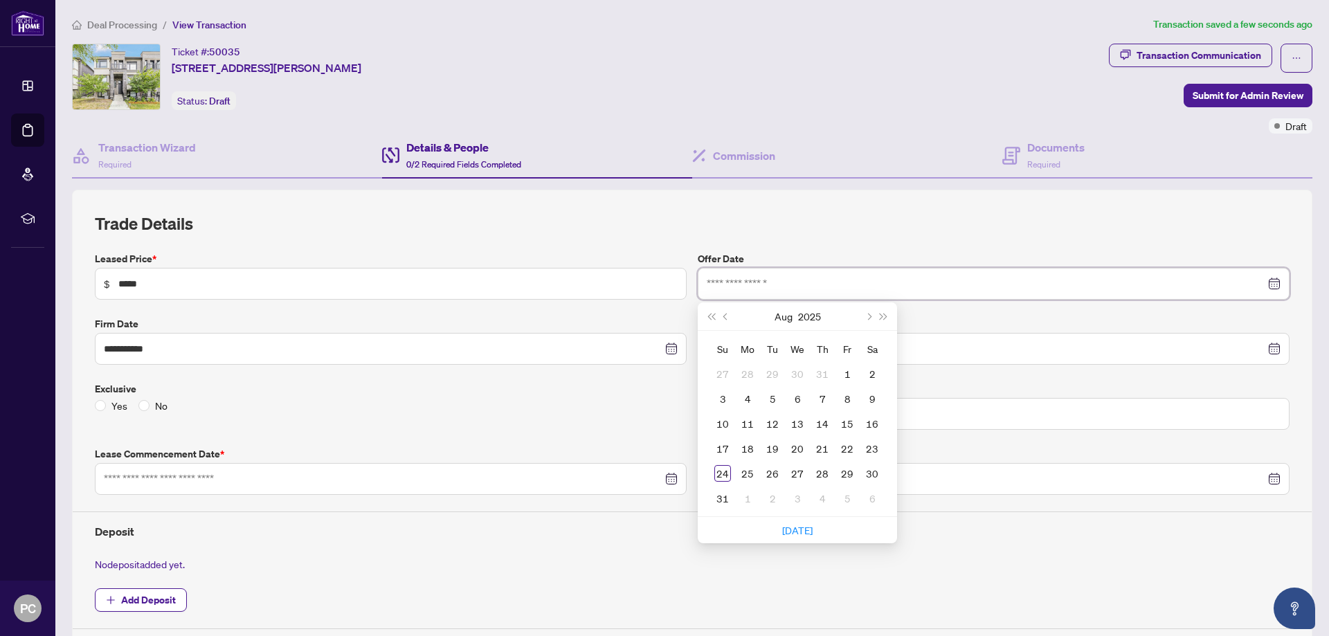
click at [1268, 282] on div at bounding box center [994, 283] width 574 height 15
type input "**********"
click at [864, 451] on div "23" at bounding box center [872, 448] width 17 height 17
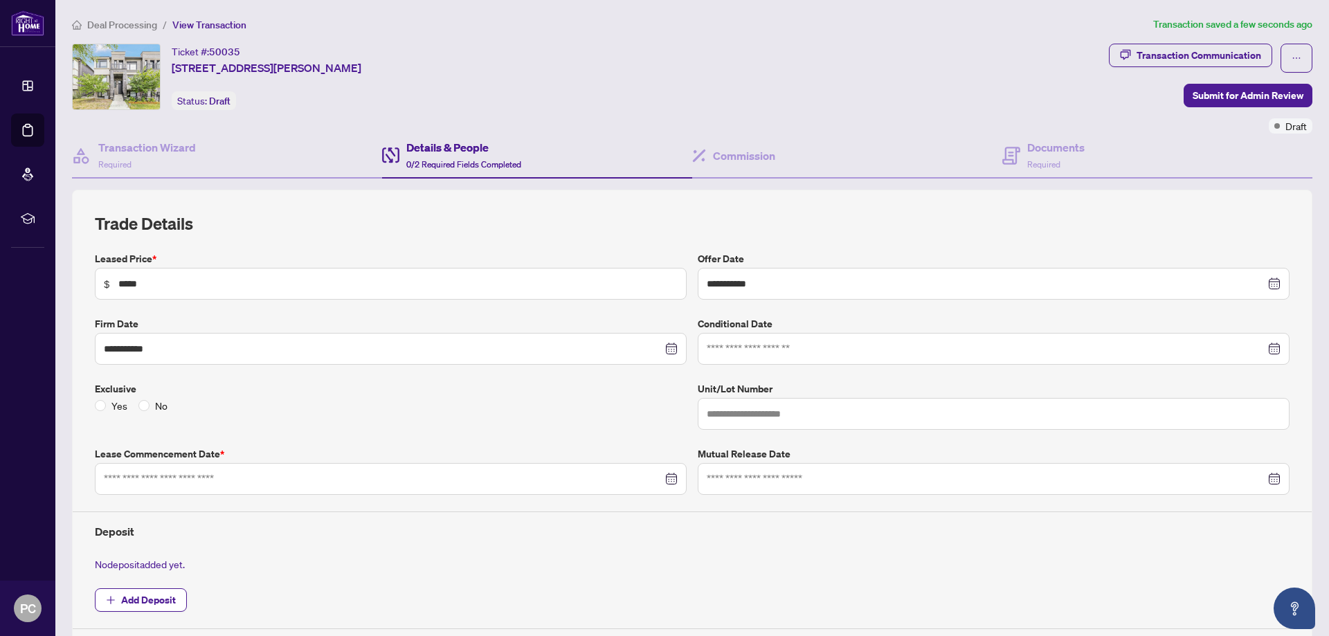
click at [822, 216] on h2 "Trade Details" at bounding box center [692, 223] width 1194 height 22
click at [736, 361] on div at bounding box center [994, 349] width 592 height 32
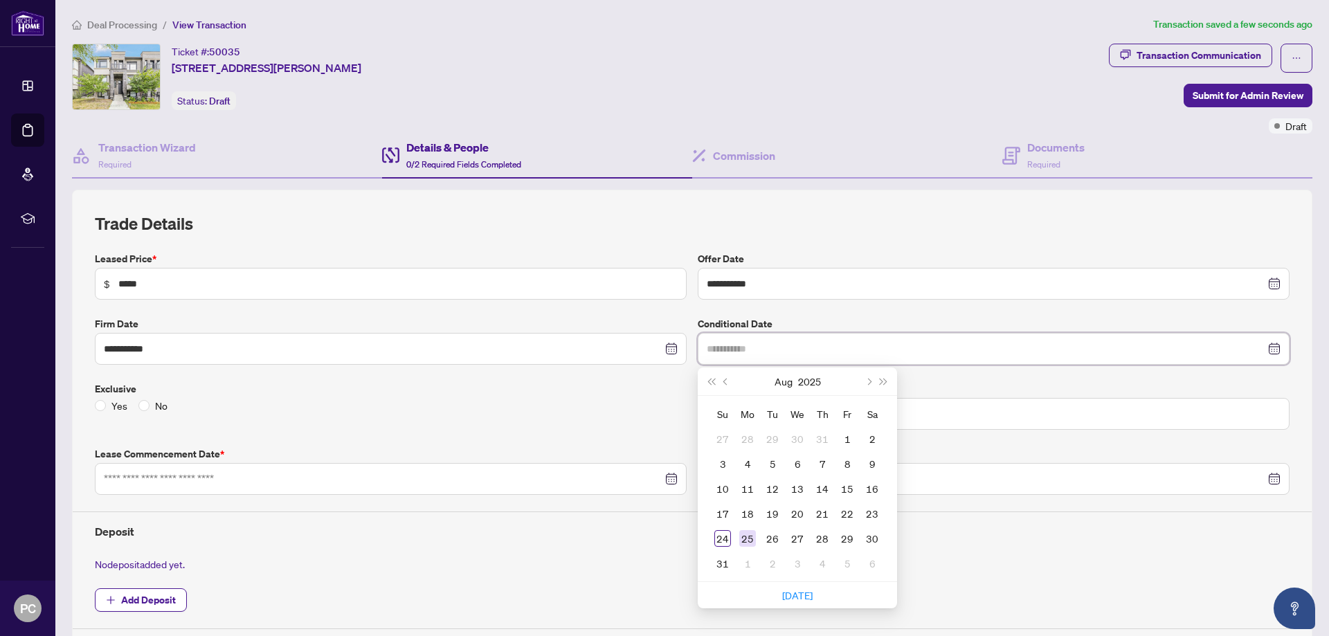
type input "**********"
click at [739, 537] on div "25" at bounding box center [747, 538] width 17 height 17
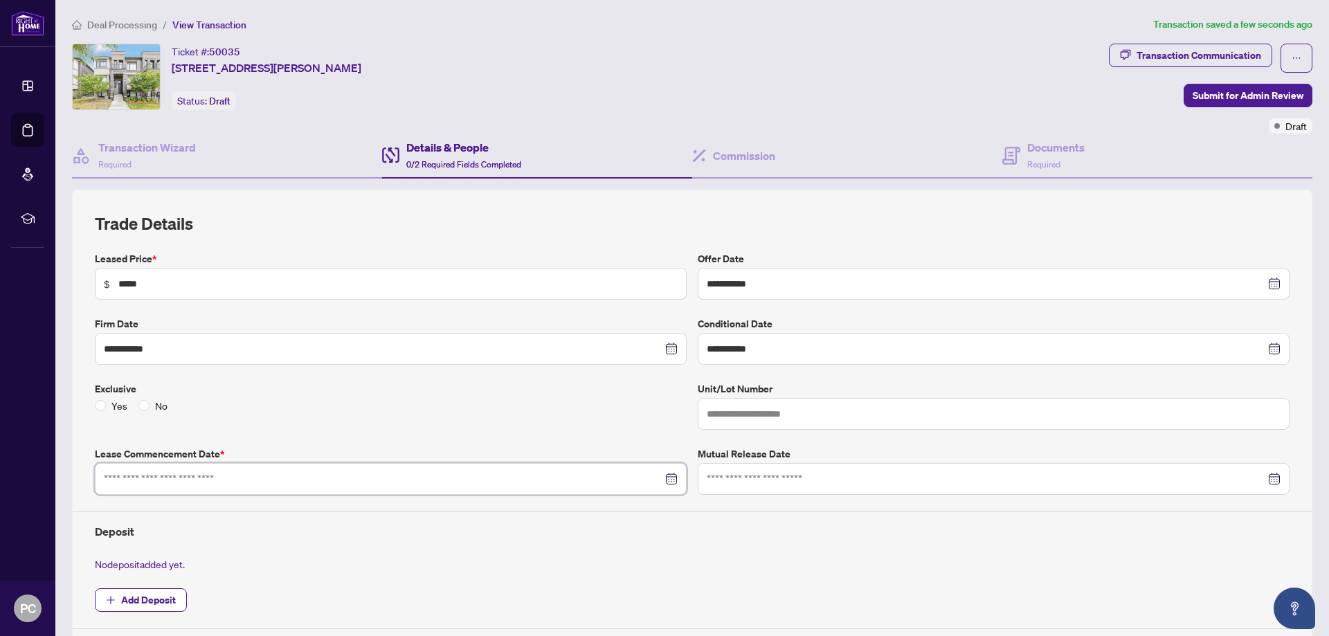
click at [313, 472] on input at bounding box center [383, 478] width 558 height 15
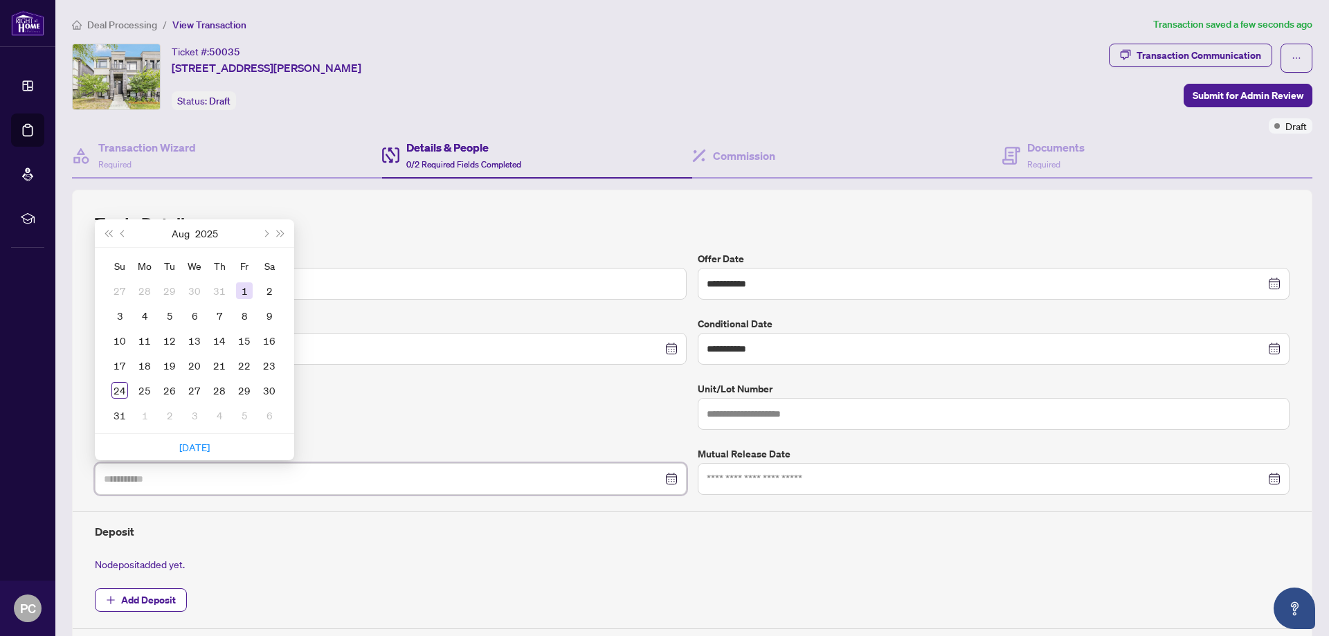
type input "**********"
click at [267, 236] on button "Next month (PageDown)" at bounding box center [264, 233] width 15 height 28
type input "**********"
click at [268, 342] on div "20" at bounding box center [269, 340] width 17 height 17
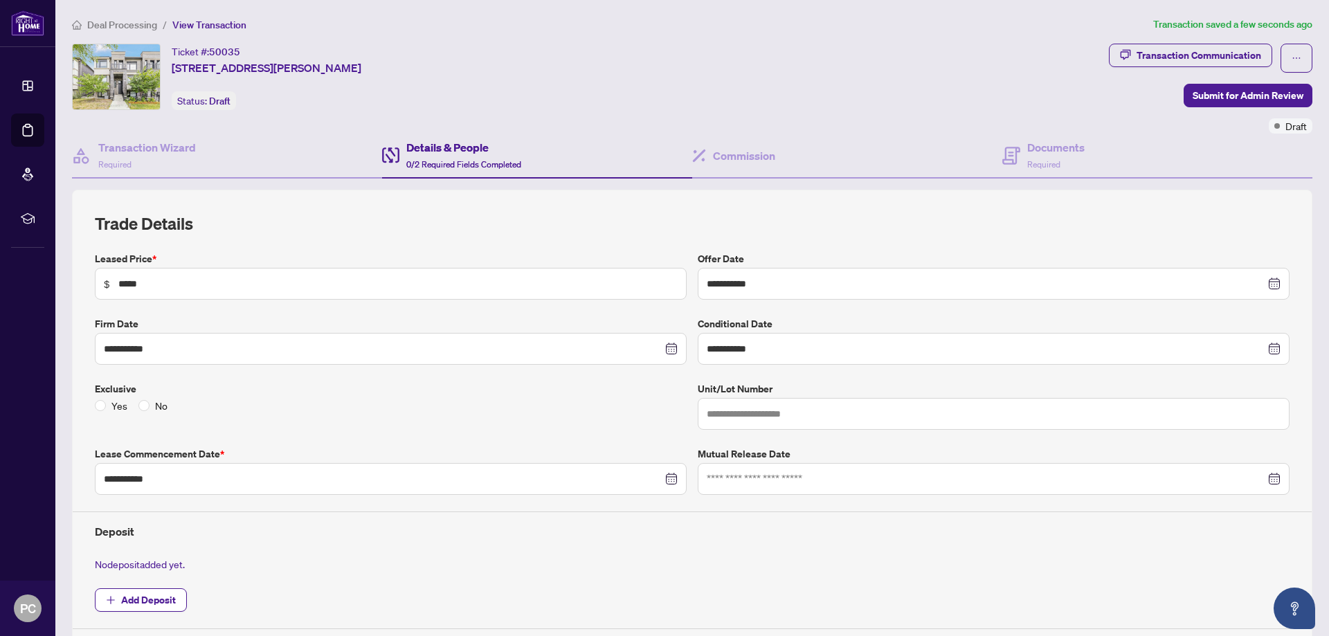
click at [250, 561] on div "No deposit added yet." at bounding box center [692, 563] width 1206 height 15
click at [481, 158] on div "Details & People 0/2 Required Fields Completed" at bounding box center [463, 155] width 115 height 33
click at [175, 151] on h4 "Transaction Wizard" at bounding box center [147, 147] width 98 height 17
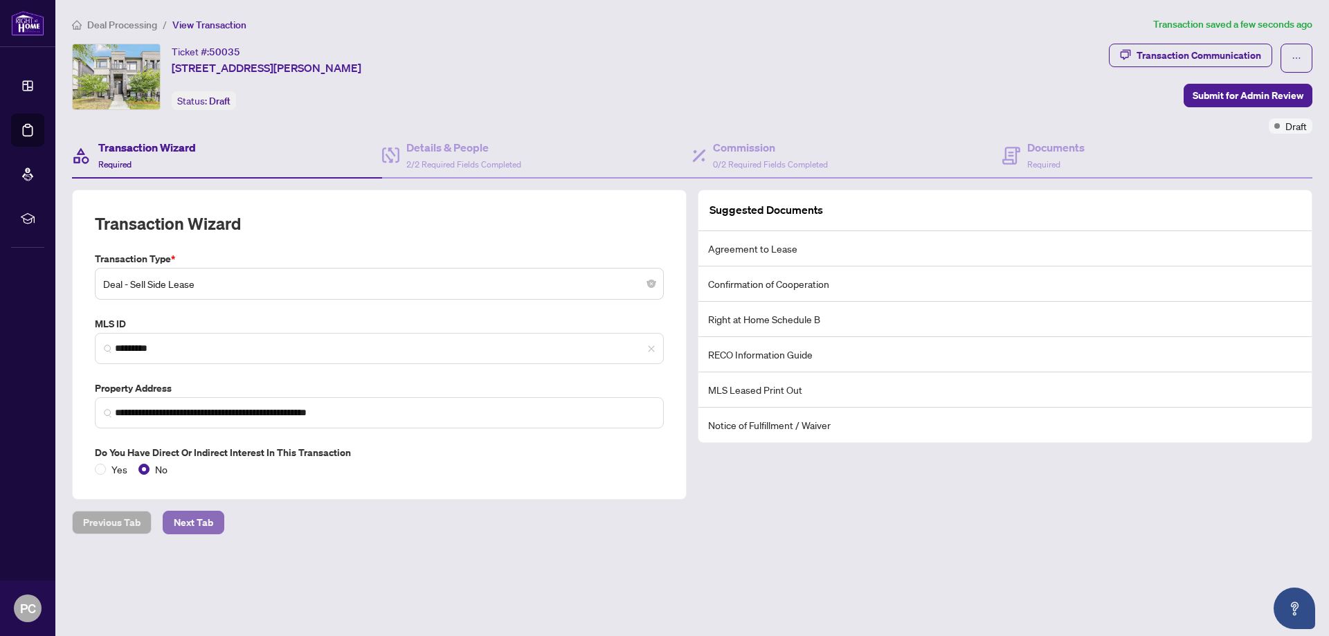
click at [192, 519] on span "Next Tab" at bounding box center [193, 522] width 39 height 22
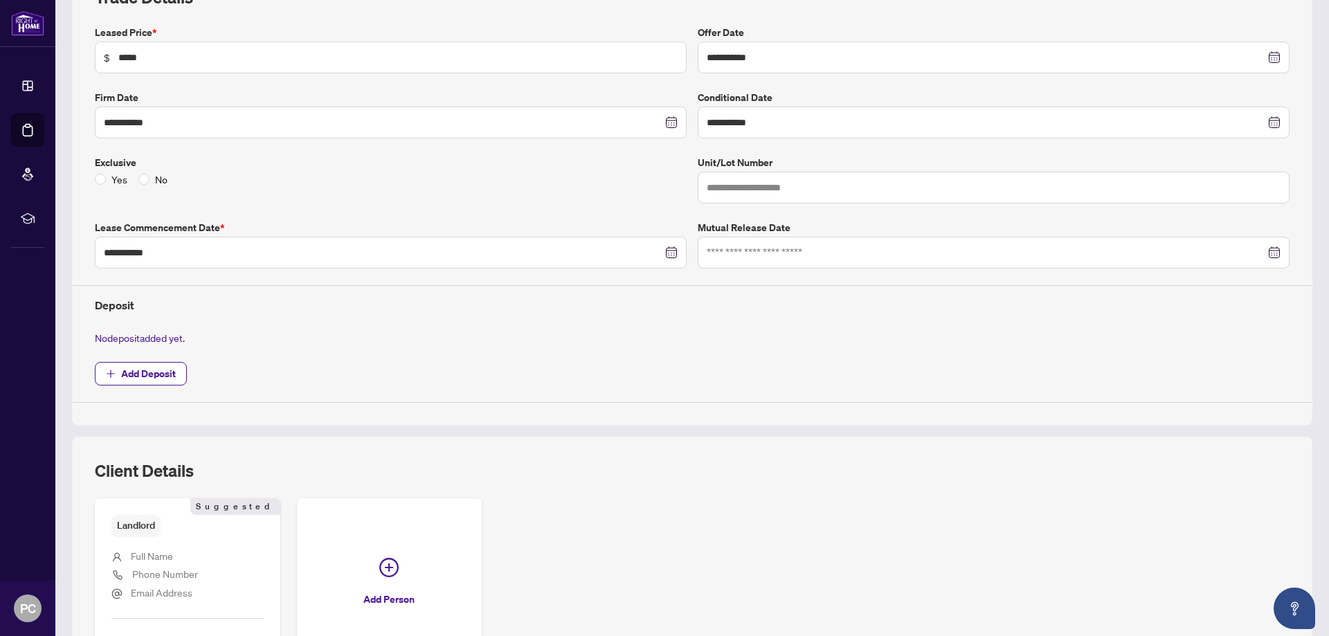
scroll to position [382, 0]
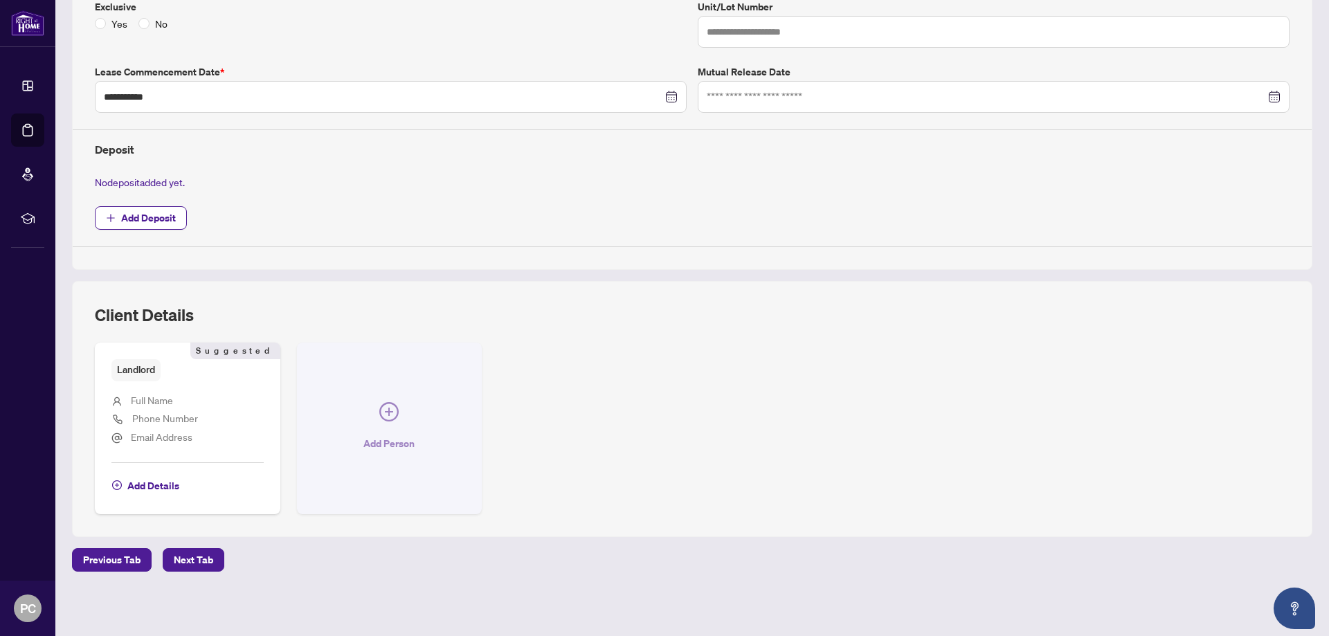
click at [392, 411] on icon "plus-circle" at bounding box center [388, 411] width 19 height 19
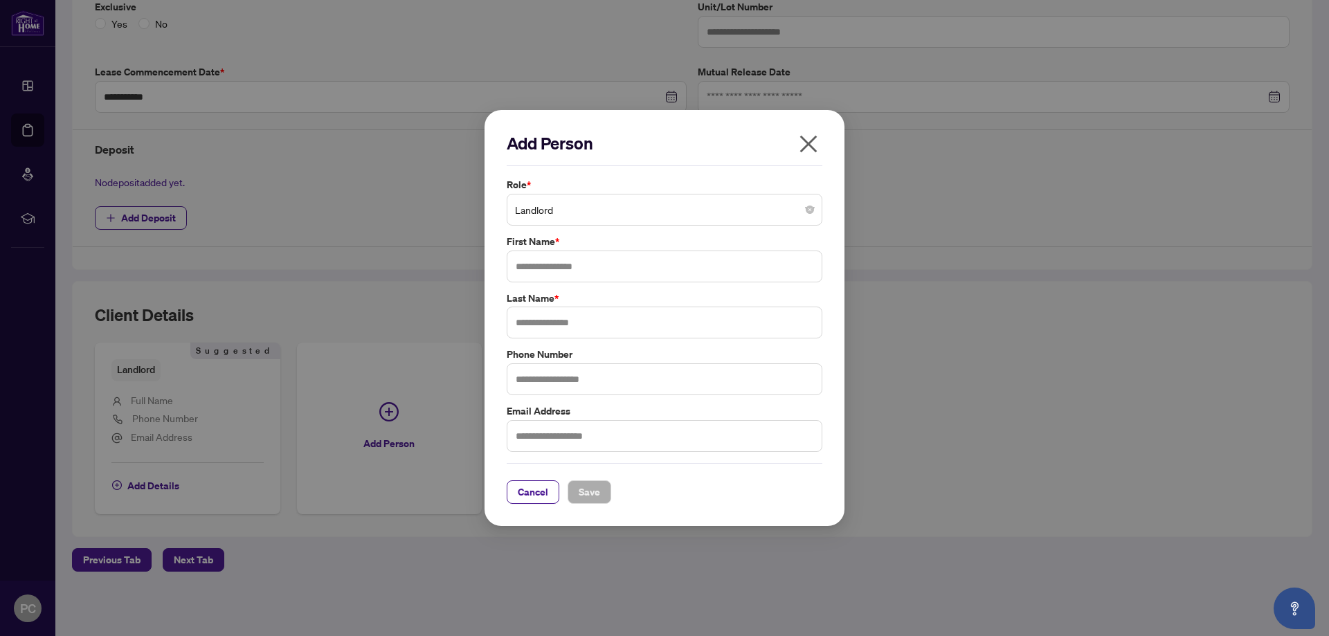
click at [610, 197] on span "Landlord" at bounding box center [664, 210] width 299 height 26
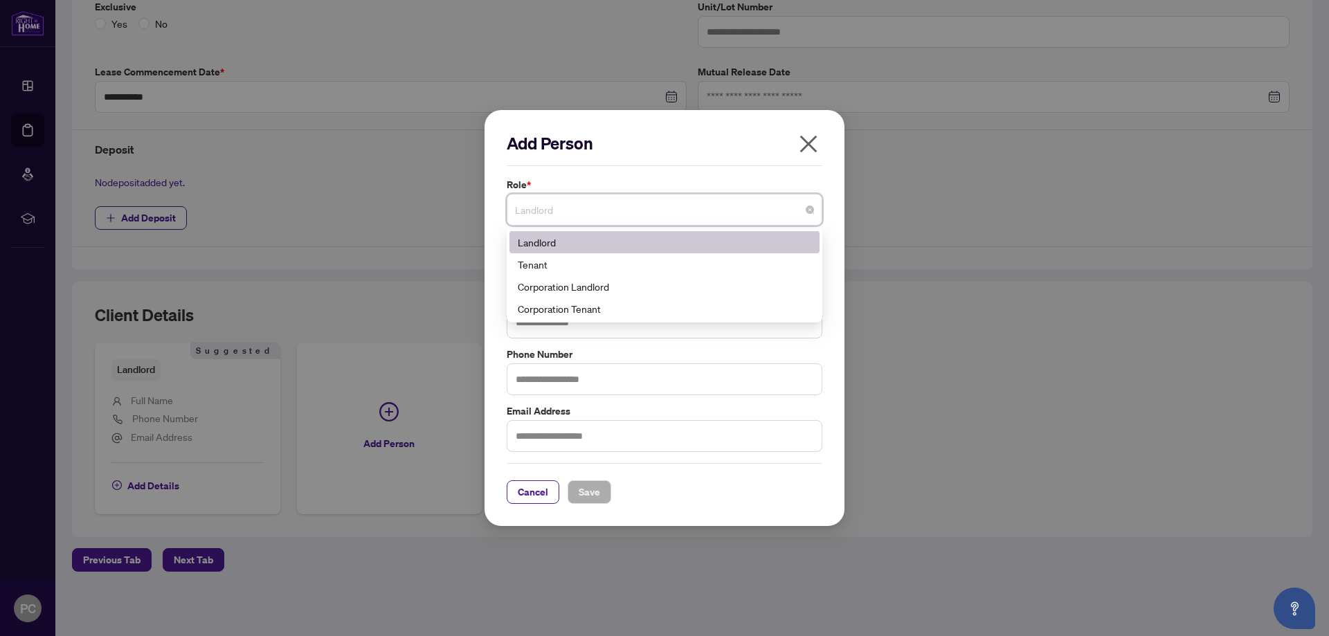
click at [803, 153] on icon "close" at bounding box center [808, 144] width 22 height 22
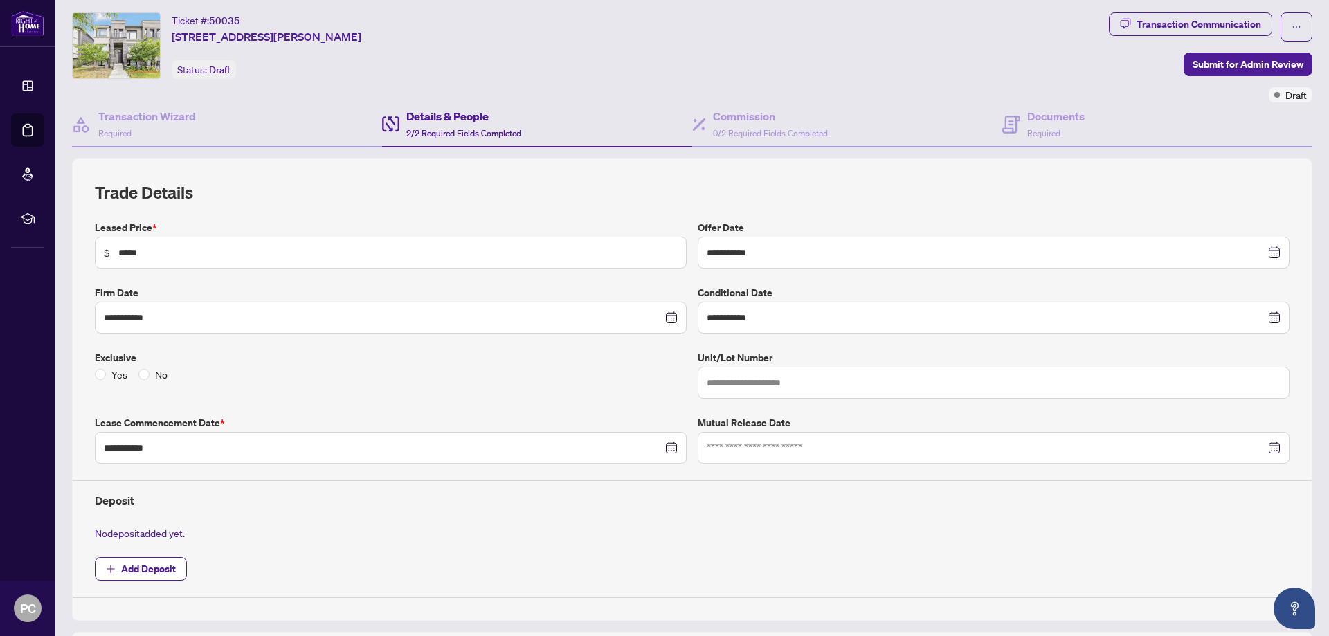
scroll to position [0, 0]
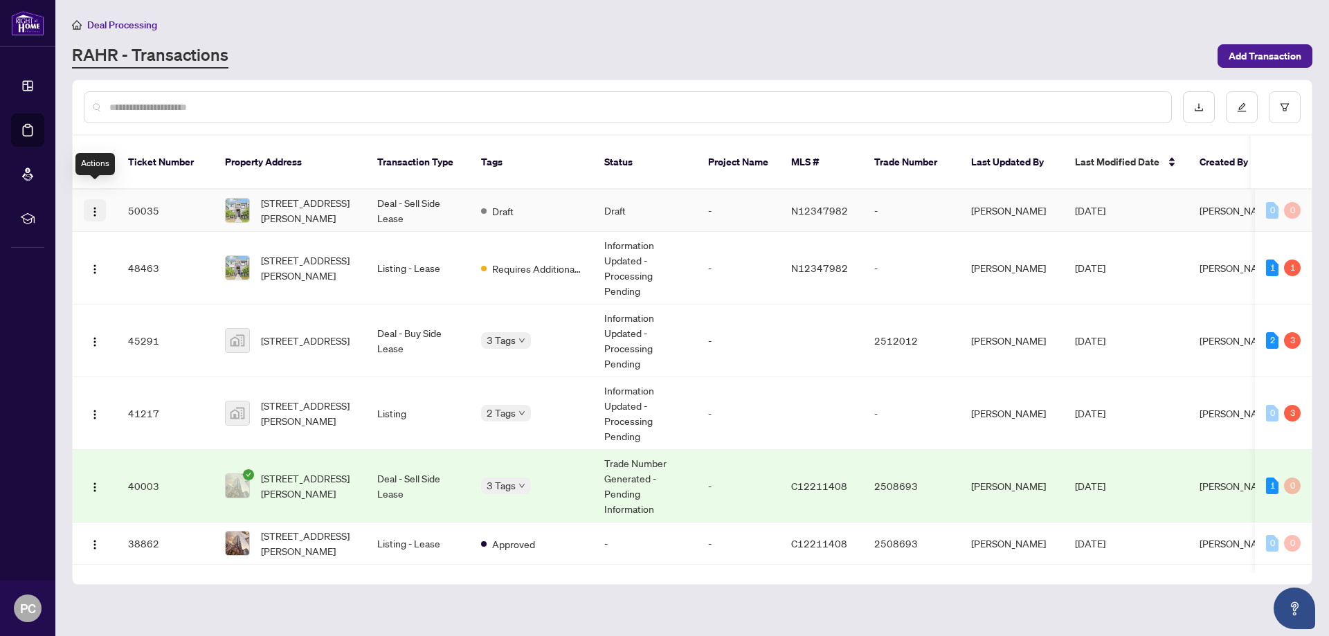
click at [98, 206] on img "button" at bounding box center [94, 211] width 11 height 11
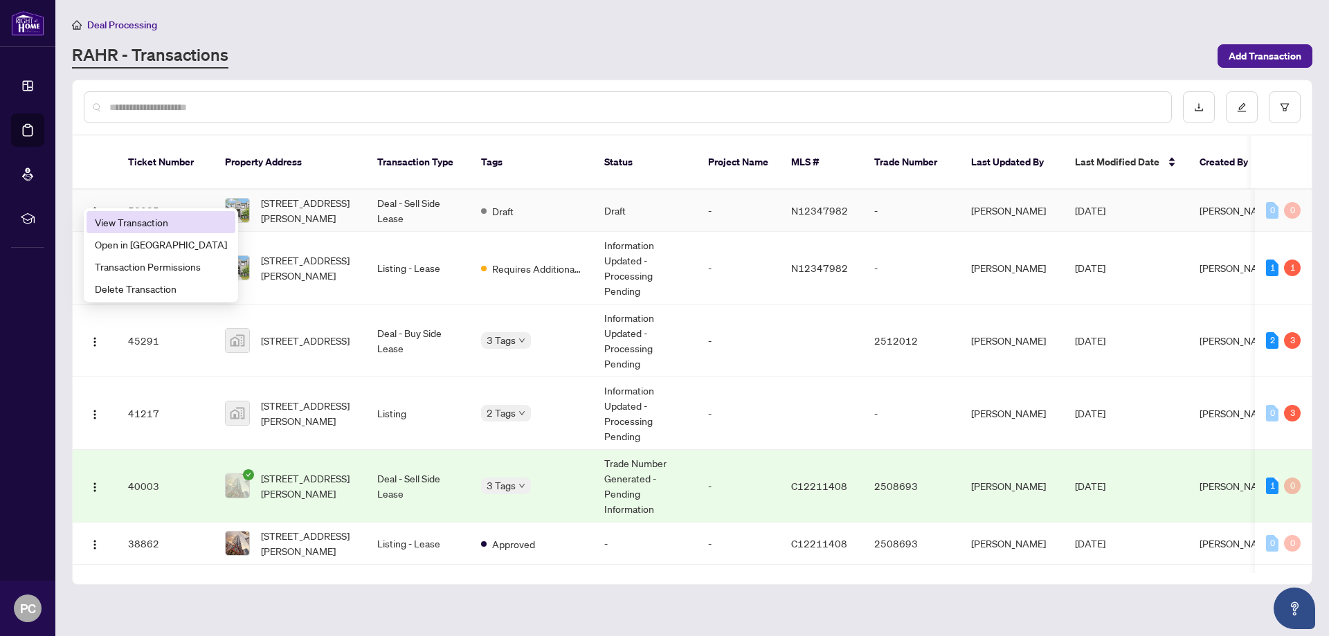
click at [143, 227] on span "View Transaction" at bounding box center [161, 222] width 132 height 15
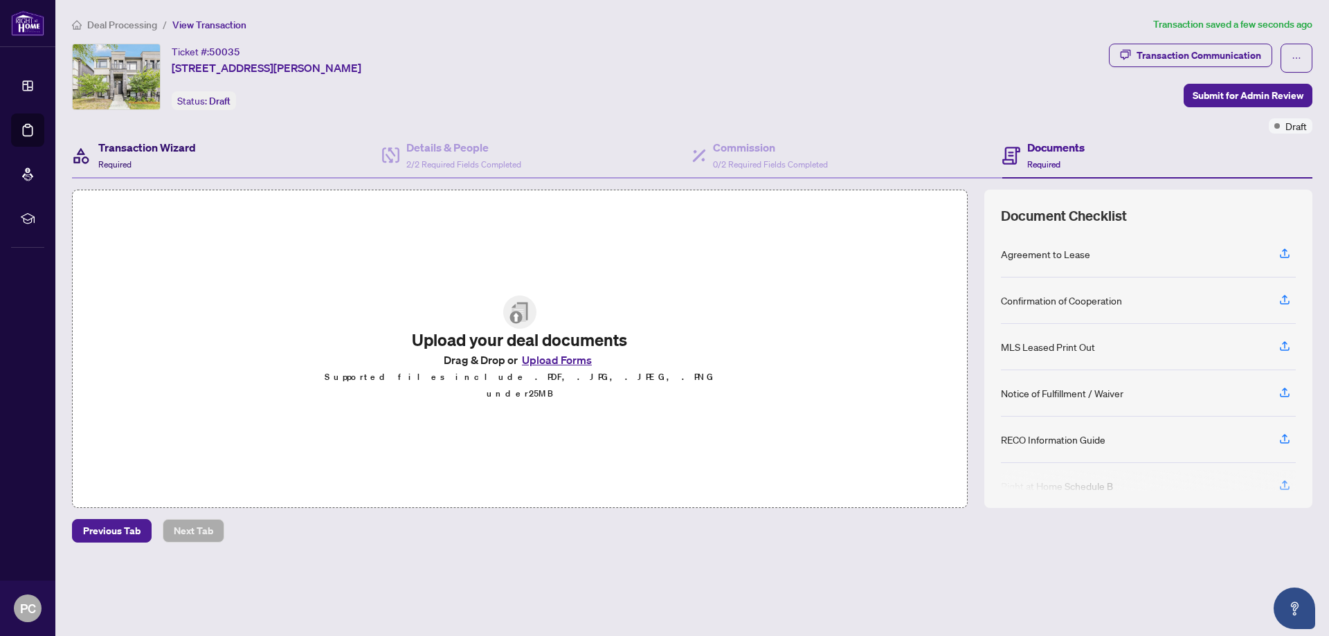
click at [163, 154] on h4 "Transaction Wizard" at bounding box center [147, 147] width 98 height 17
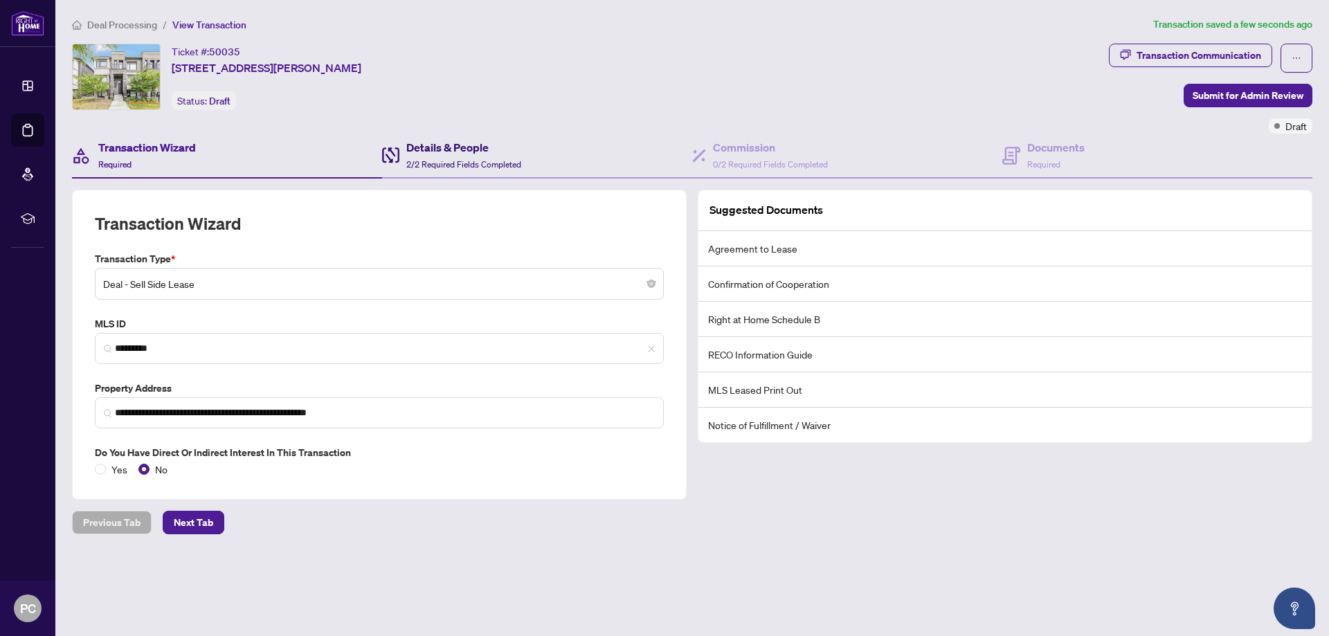
click at [451, 152] on h4 "Details & People" at bounding box center [463, 147] width 115 height 17
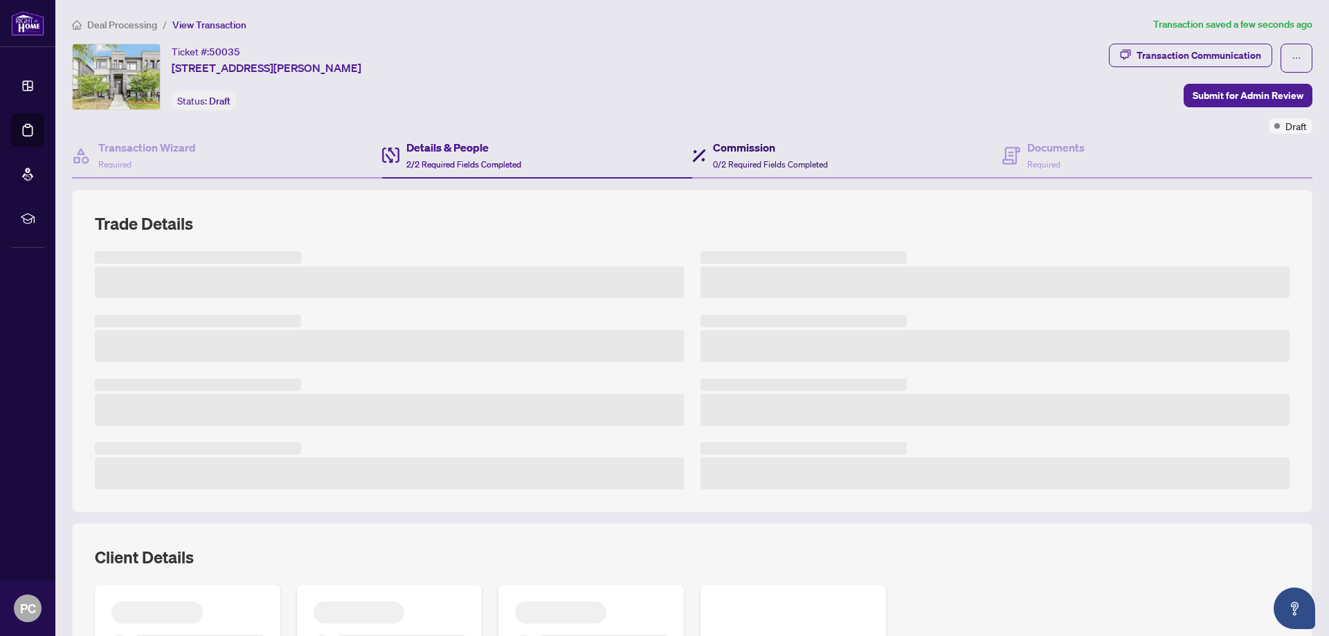
click at [749, 147] on h4 "Commission" at bounding box center [770, 147] width 115 height 17
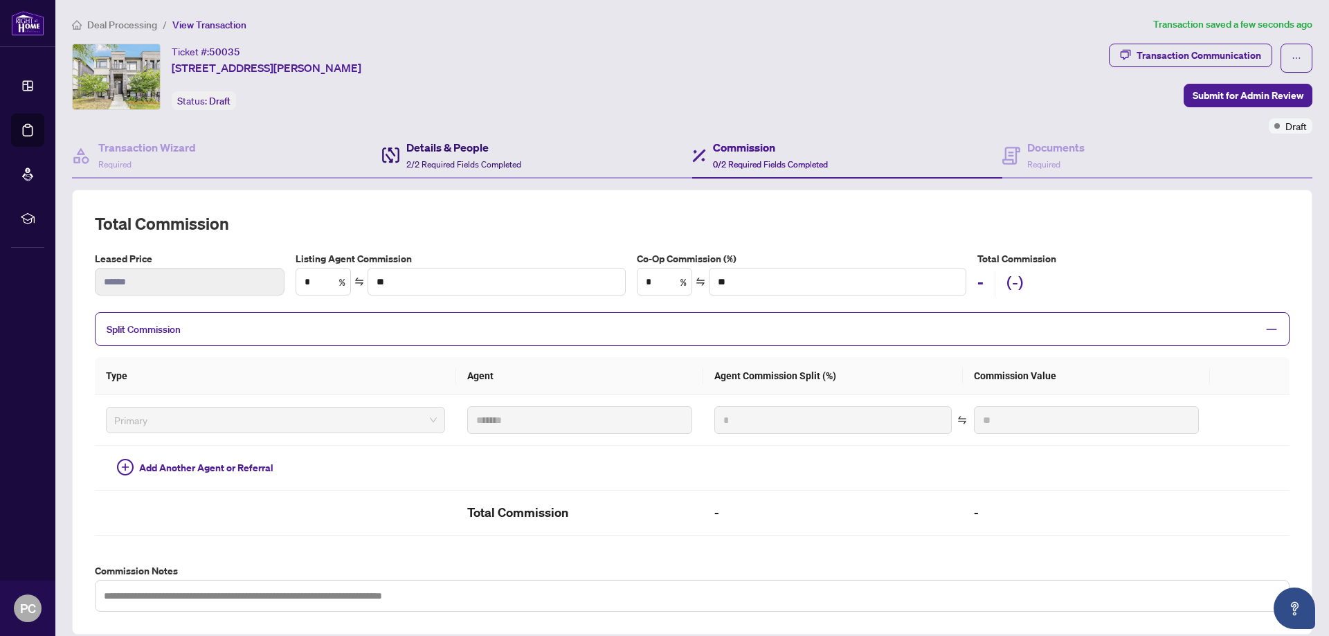
click at [457, 154] on h4 "Details & People" at bounding box center [463, 147] width 115 height 17
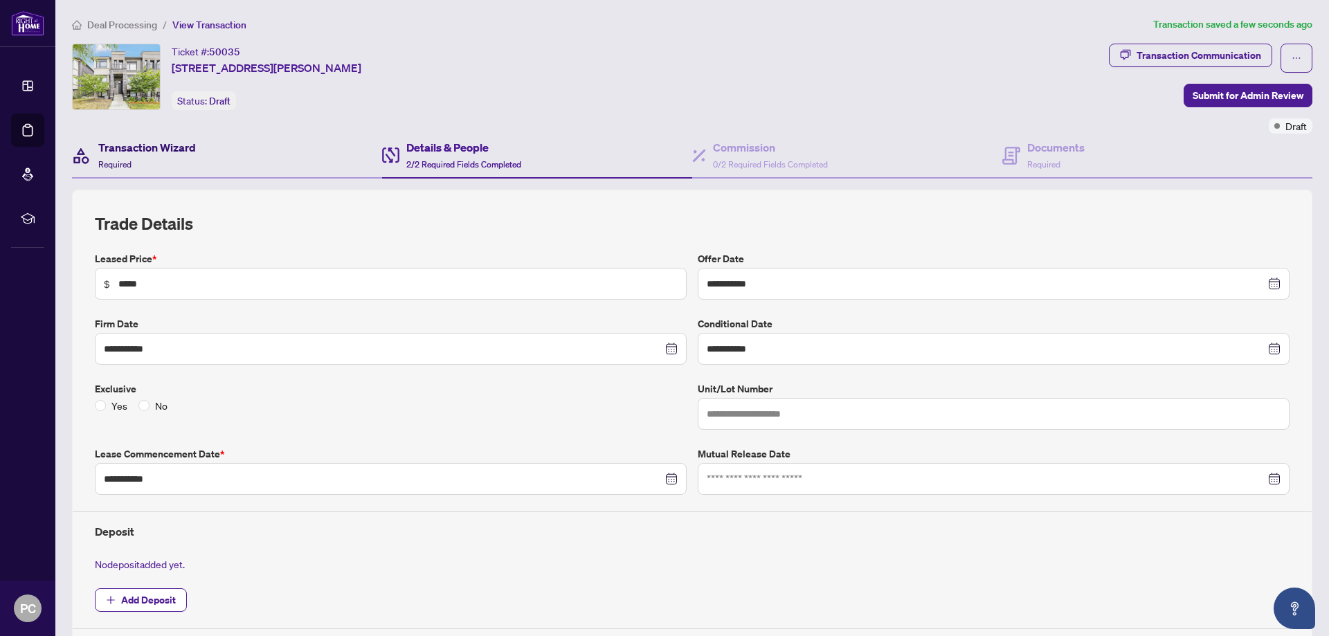
click at [190, 155] on h4 "Transaction Wizard" at bounding box center [147, 147] width 98 height 17
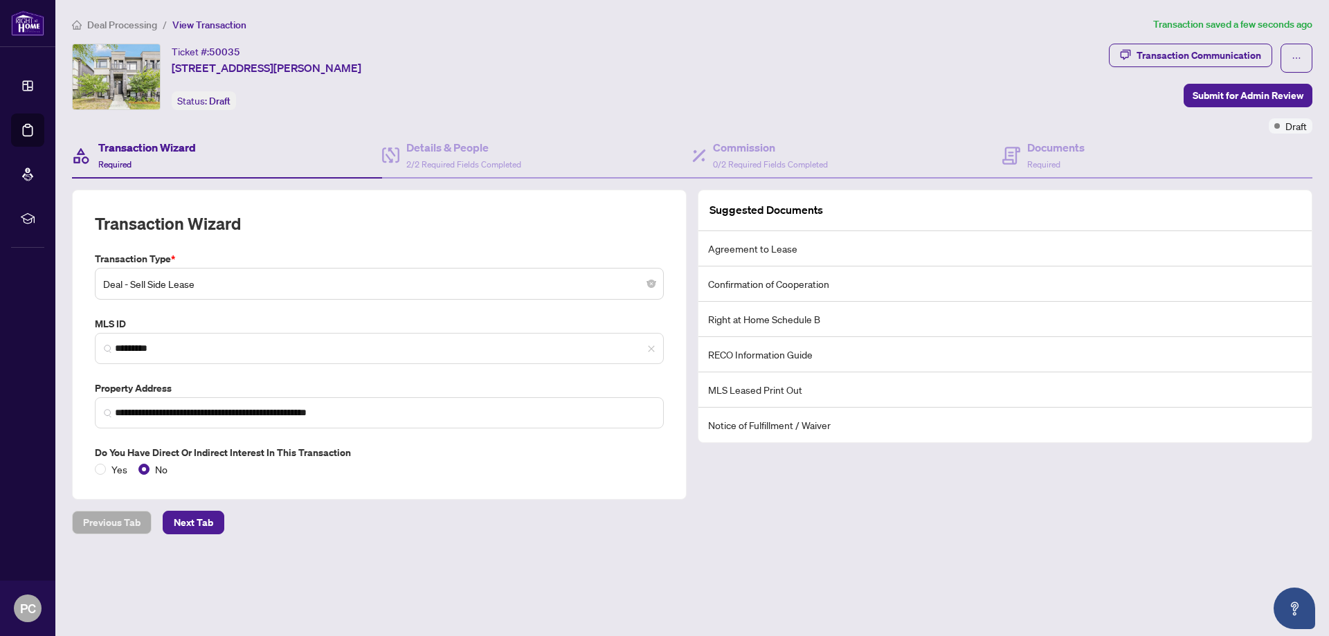
click at [767, 245] on li "Agreement to Lease" at bounding box center [1004, 248] width 613 height 35
click at [741, 149] on h4 "Commission" at bounding box center [770, 147] width 115 height 17
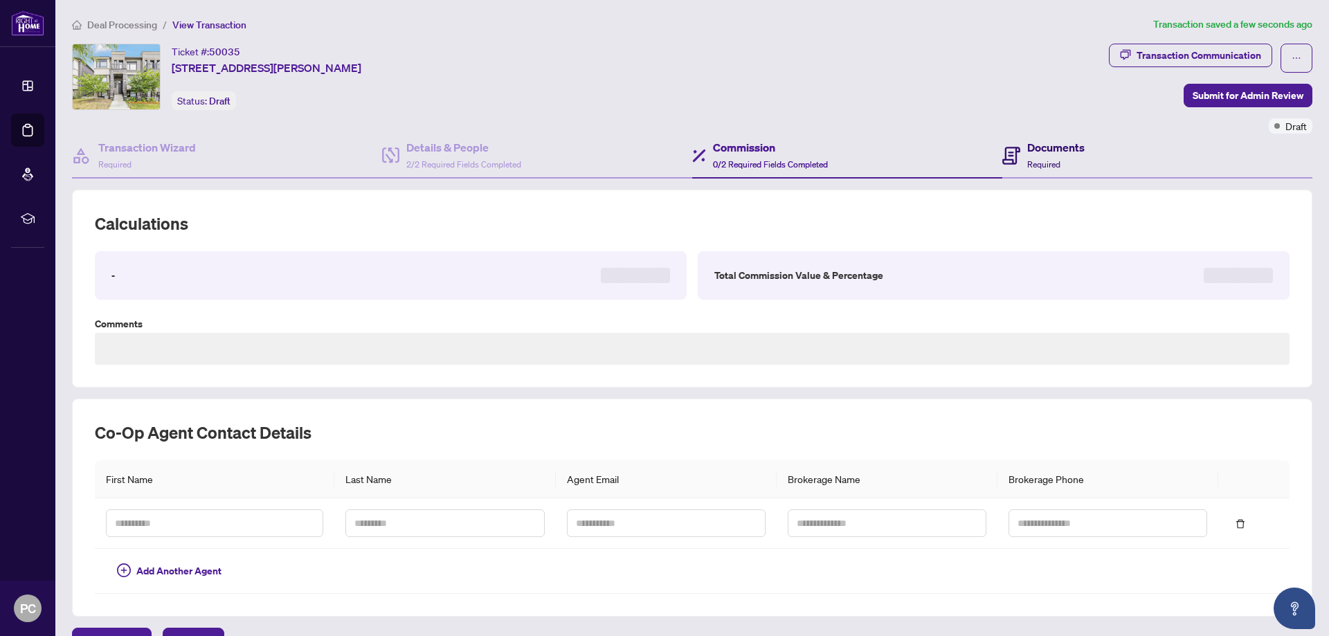
click at [1045, 156] on div "Documents Required" at bounding box center [1055, 155] width 57 height 33
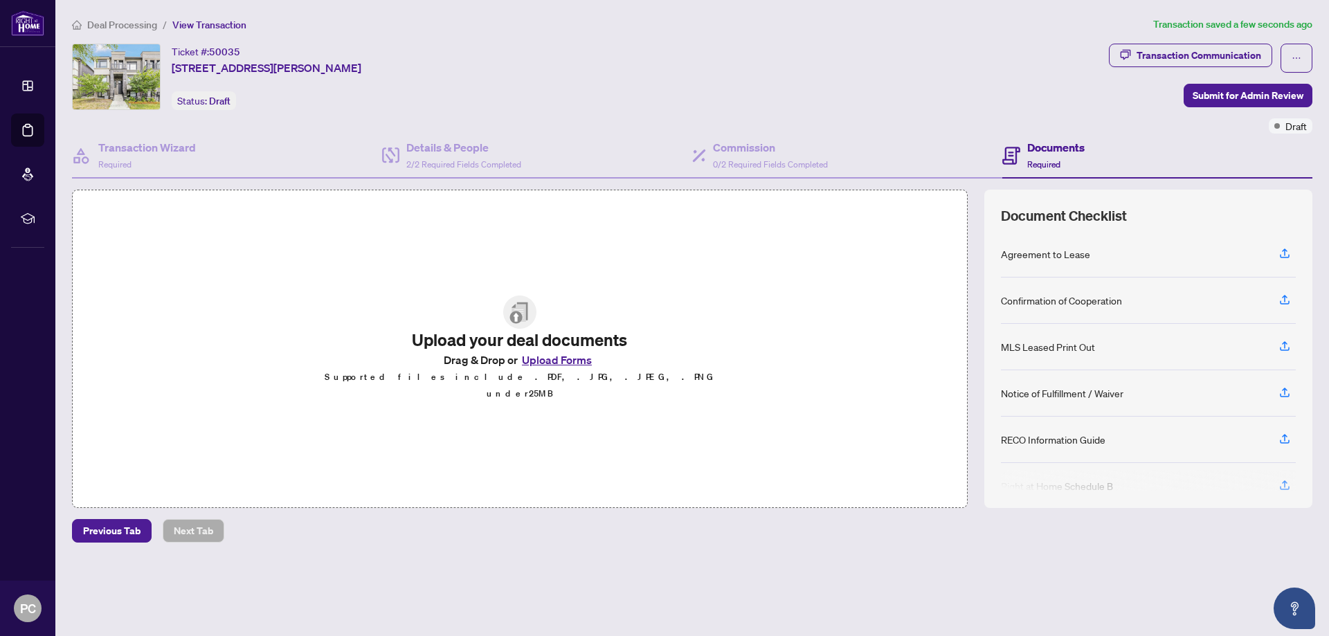
click at [566, 369] on button "Upload Forms" at bounding box center [557, 360] width 78 height 18
click at [752, 147] on h4 "Commission" at bounding box center [770, 147] width 115 height 17
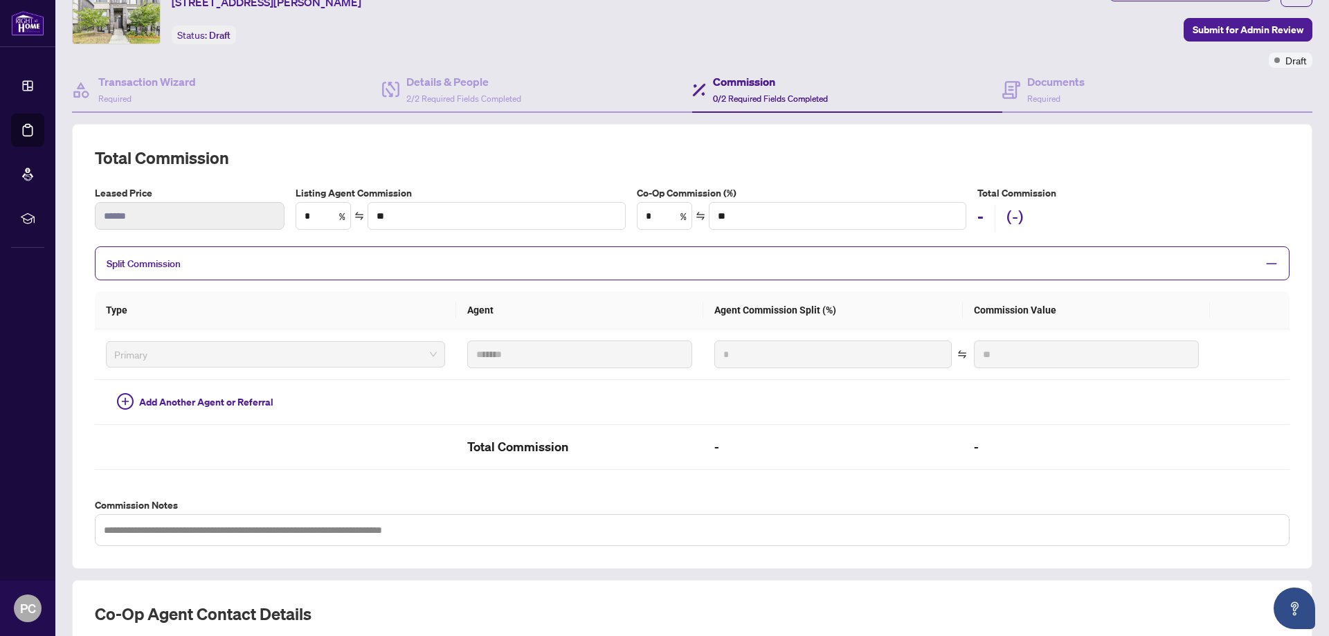
scroll to position [80, 0]
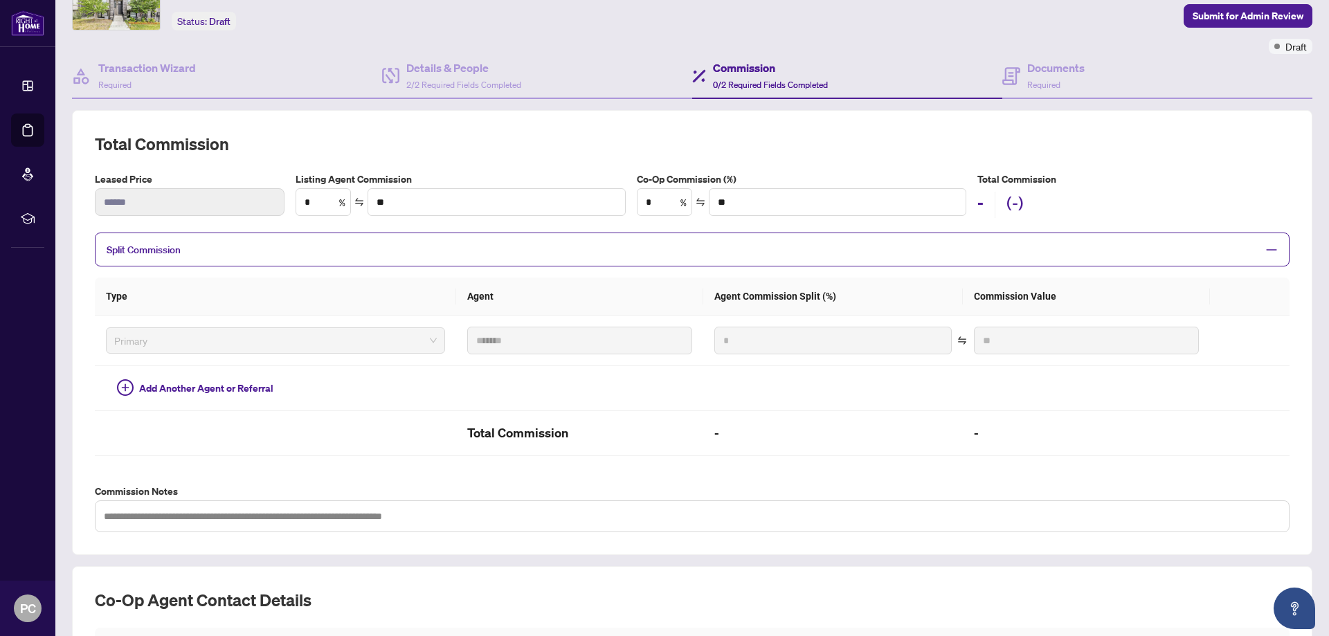
click at [286, 244] on span "Split Commission" at bounding box center [682, 250] width 1150 height 16
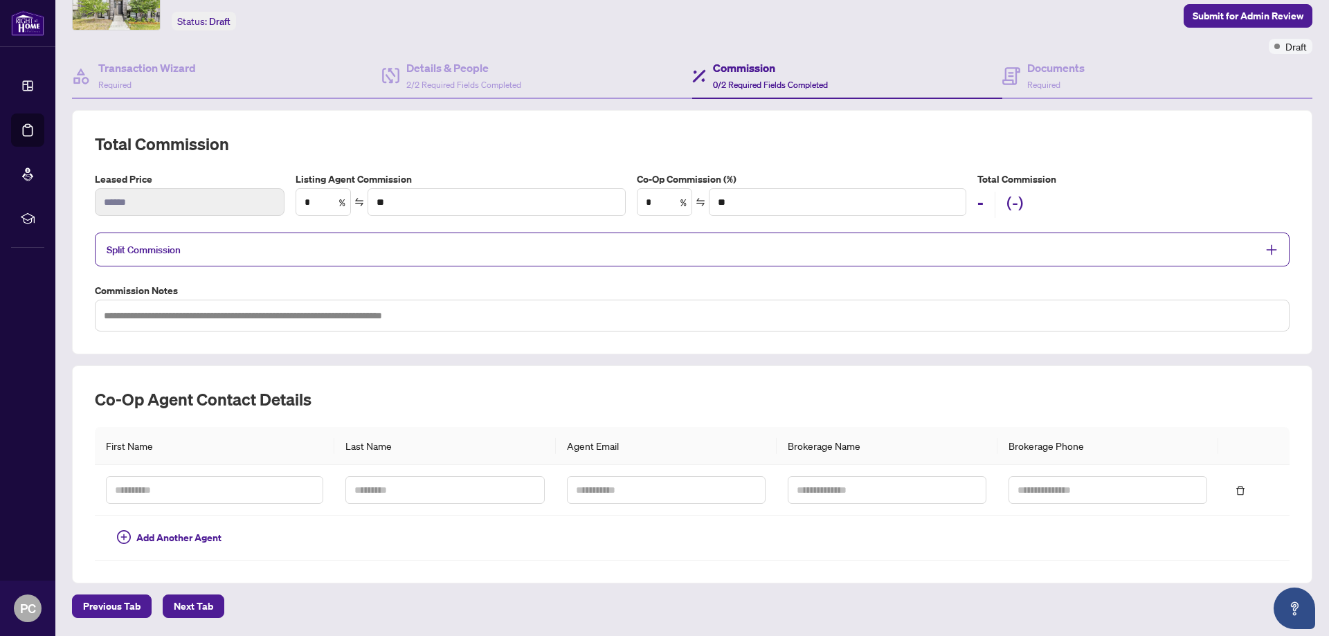
click at [286, 244] on span "Split Commission" at bounding box center [682, 250] width 1150 height 16
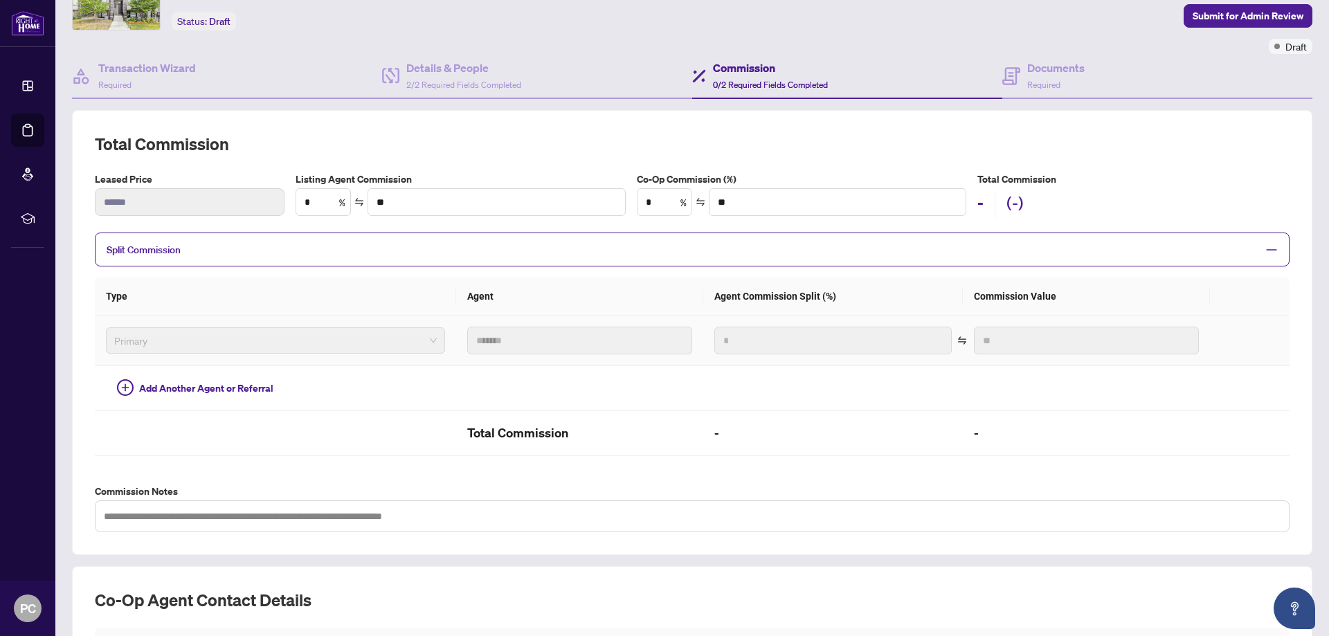
click at [228, 345] on span "Primary" at bounding box center [275, 340] width 322 height 21
click at [146, 77] on div "Transaction Wizard Required" at bounding box center [147, 76] width 98 height 33
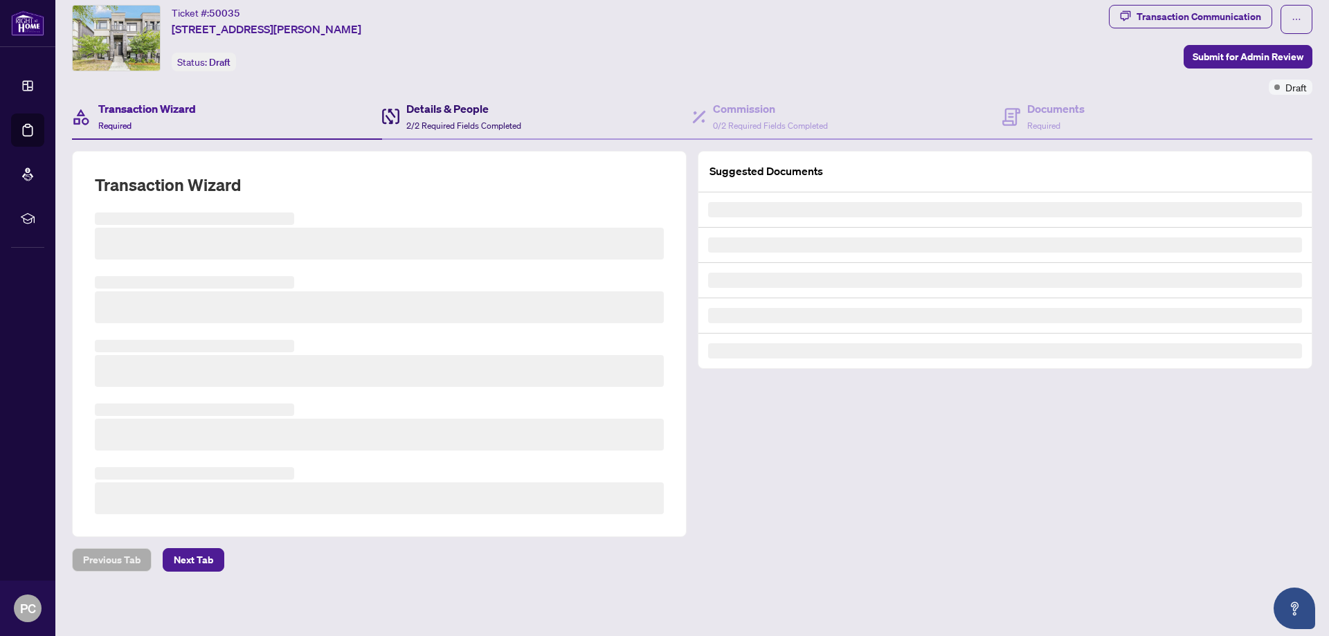
click at [461, 117] on div "Details & People 2/2 Required Fields Completed" at bounding box center [463, 116] width 115 height 33
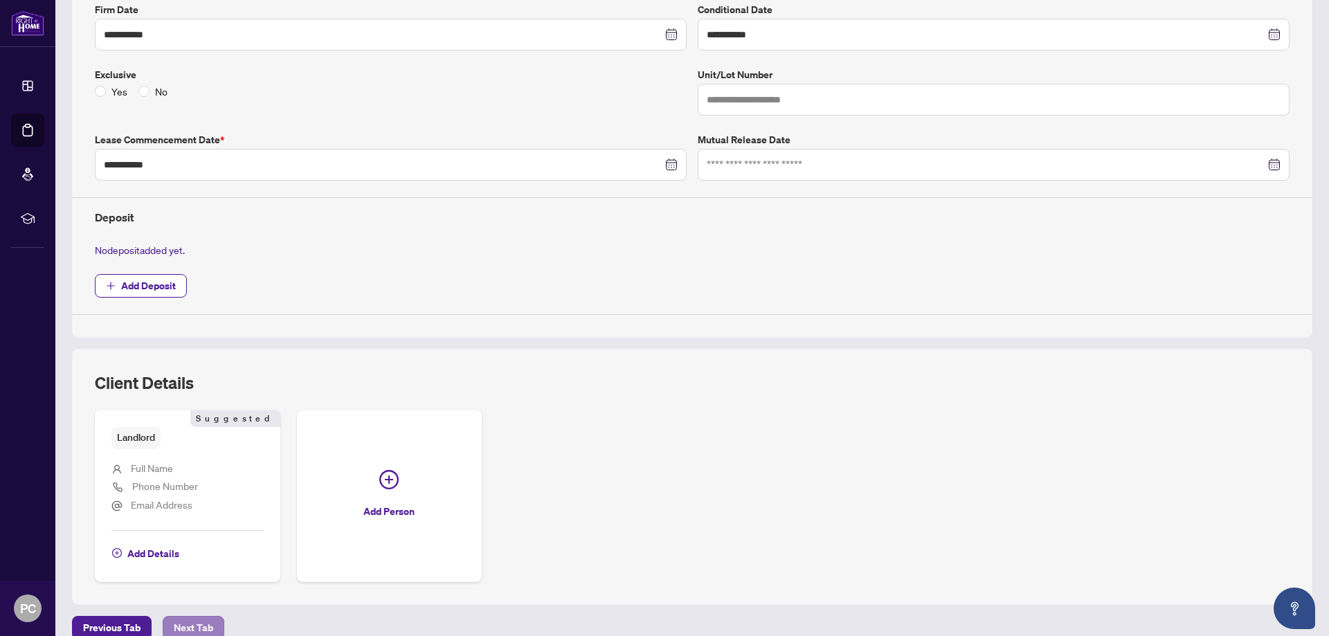
scroll to position [382, 0]
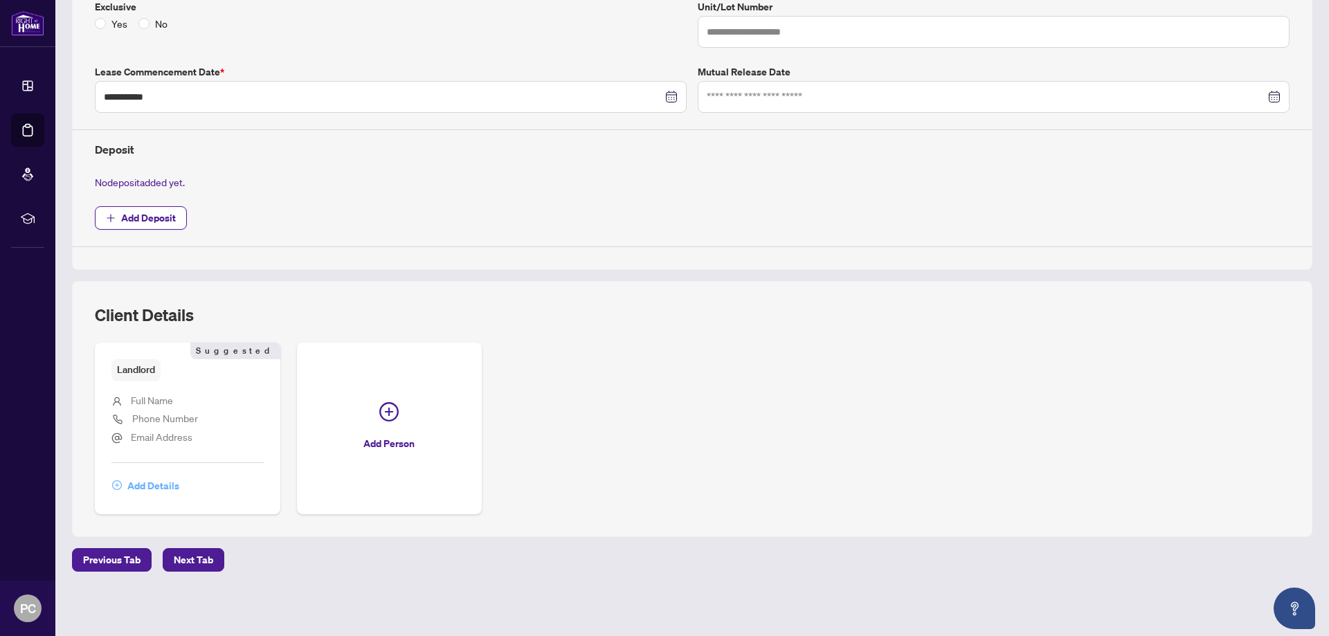
click at [153, 492] on span "Add Details" at bounding box center [153, 486] width 52 height 22
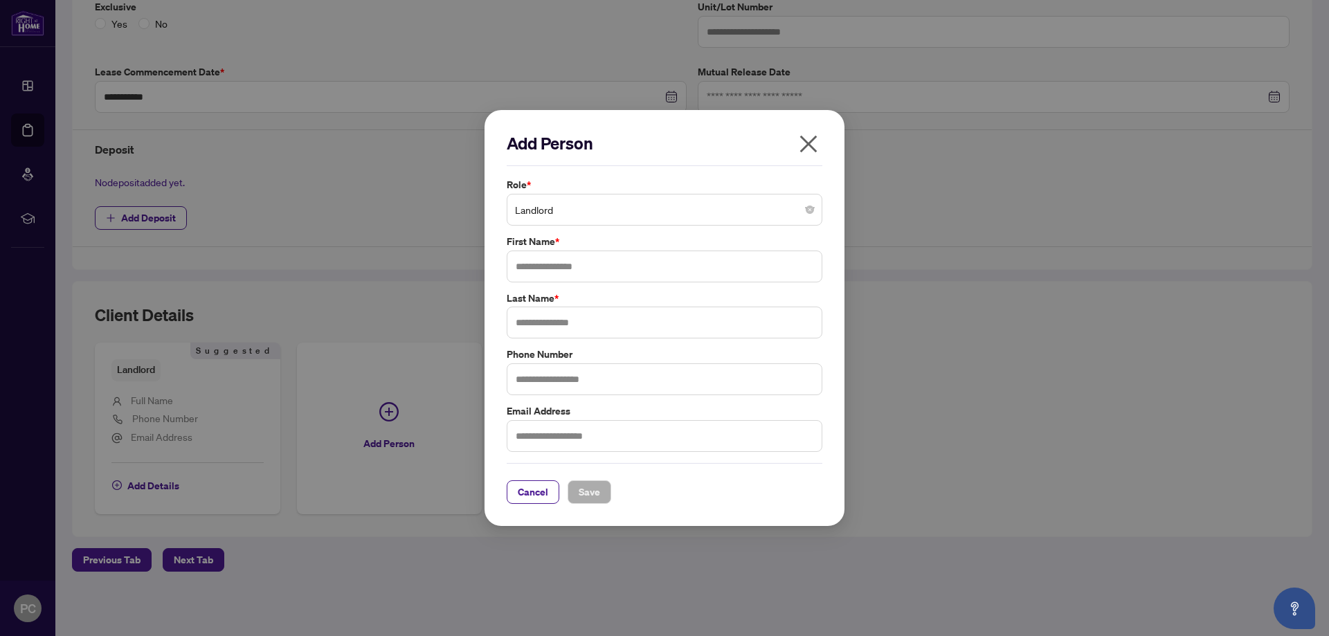
click at [627, 181] on label "Role *" at bounding box center [665, 184] width 316 height 15
click at [622, 203] on span "Landlord" at bounding box center [664, 210] width 299 height 26
click at [810, 147] on icon "close" at bounding box center [808, 143] width 17 height 17
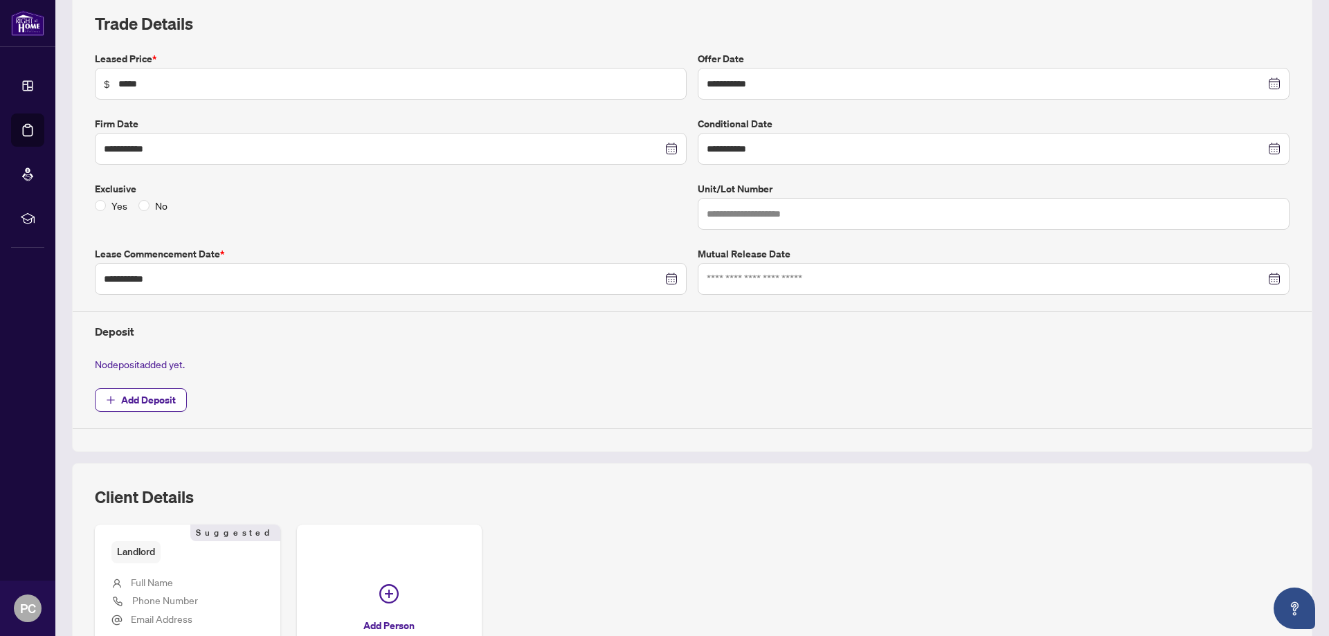
scroll to position [105, 0]
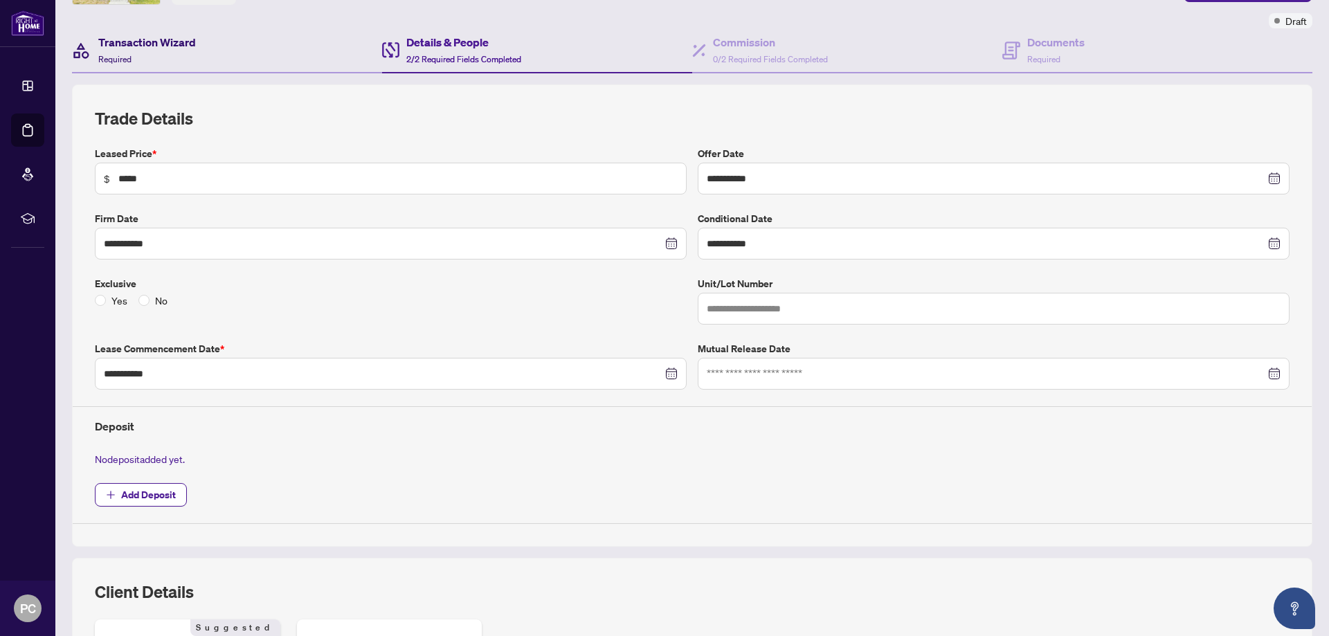
click at [175, 50] on h4 "Transaction Wizard" at bounding box center [147, 42] width 98 height 17
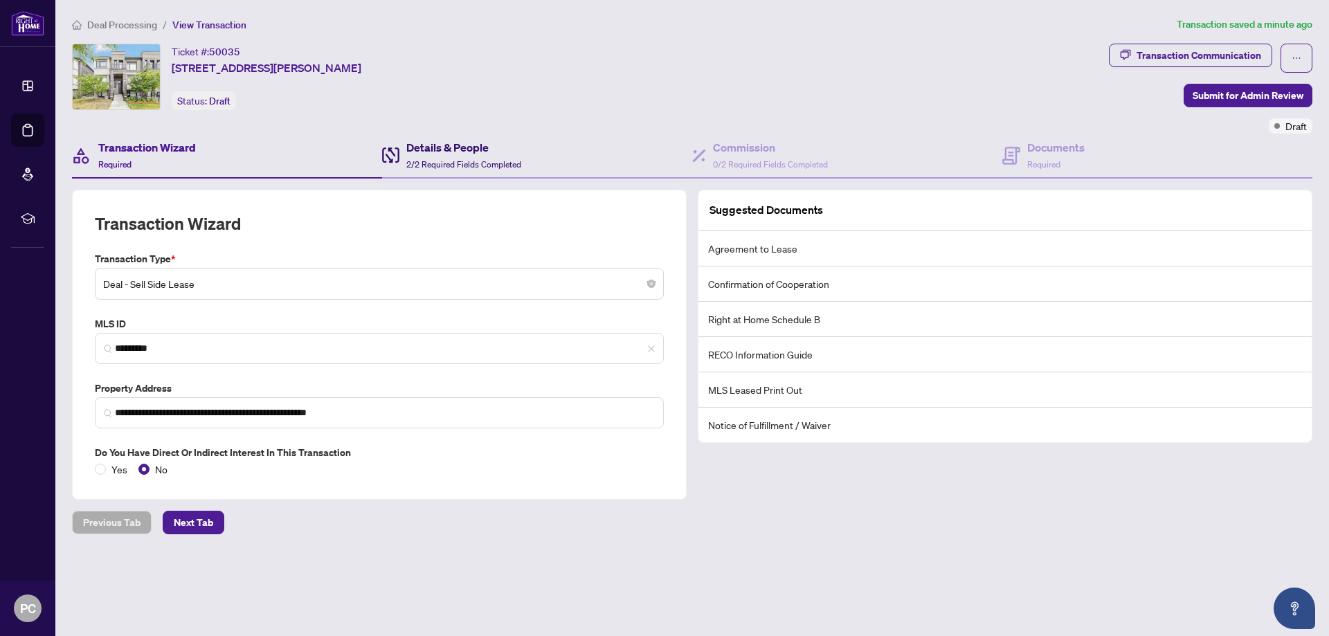
click at [442, 161] on span "2/2 Required Fields Completed" at bounding box center [463, 164] width 115 height 10
